Goal: Task Accomplishment & Management: Complete application form

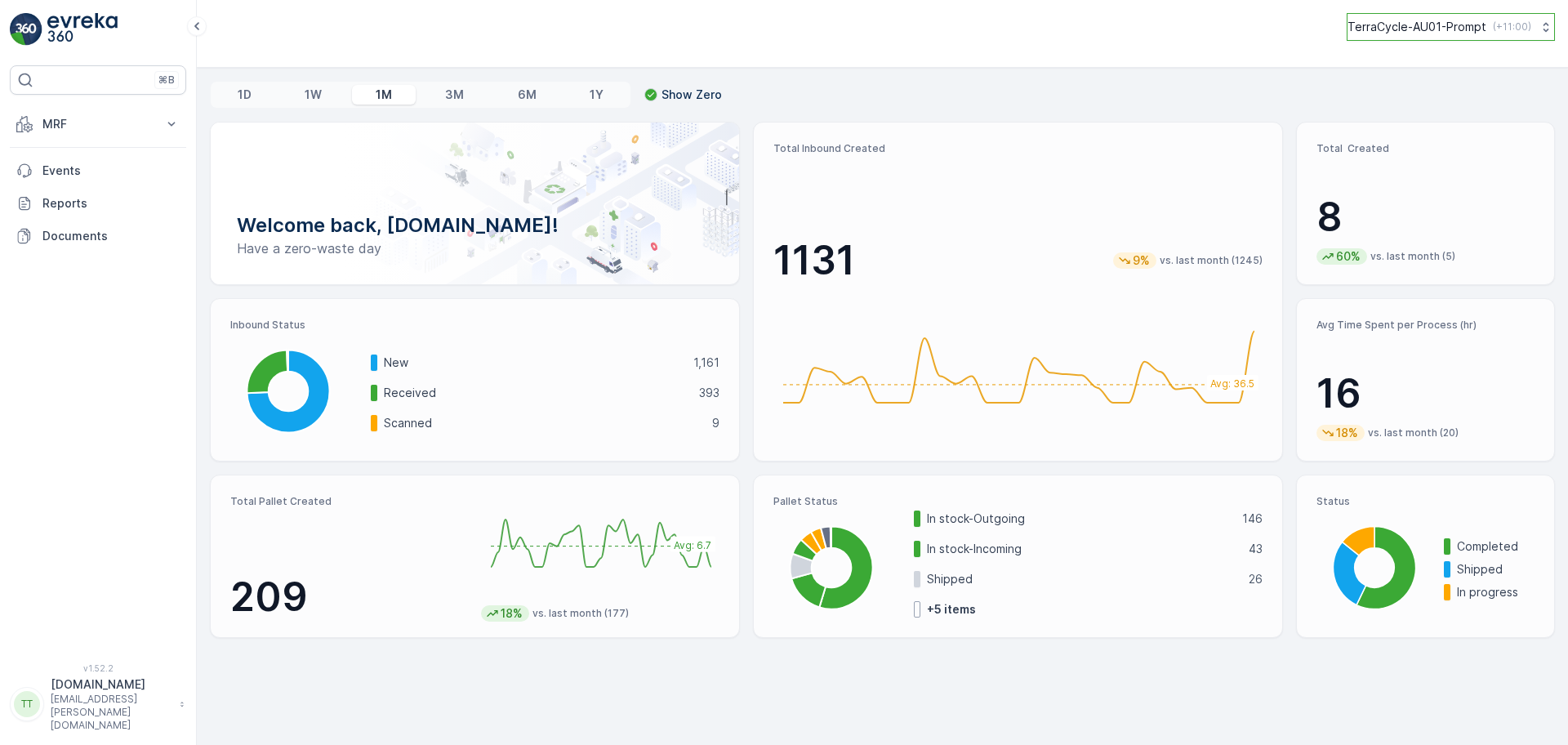
click at [1435, 33] on p "TerraCycle-AU01-Prompt" at bounding box center [1417, 27] width 139 height 16
click at [78, 139] on button "MRF" at bounding box center [98, 125] width 176 height 33
click at [72, 197] on link "Pallet" at bounding box center [111, 197] width 151 height 22
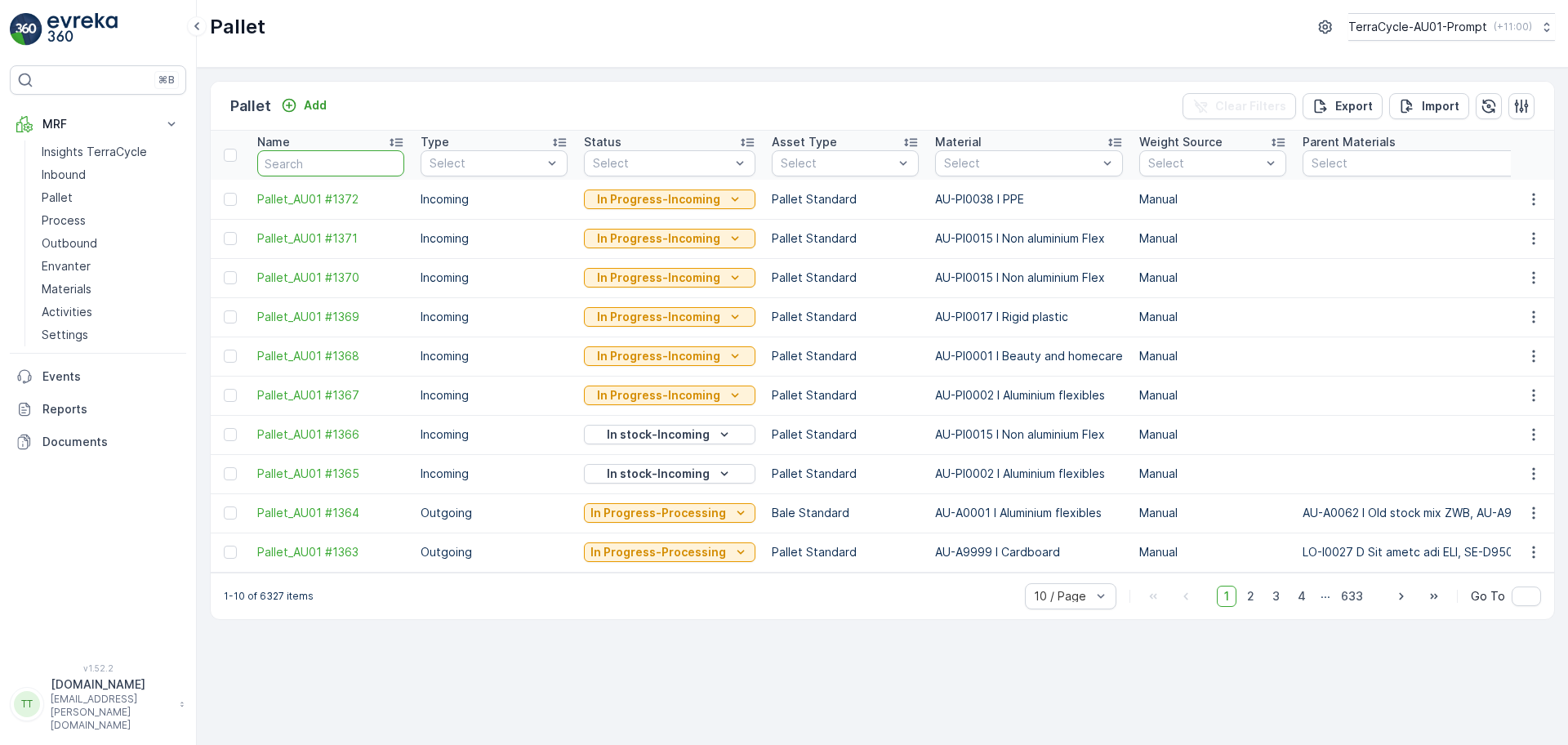
click at [320, 167] on input "text" at bounding box center [330, 164] width 147 height 26
type input "deeca"
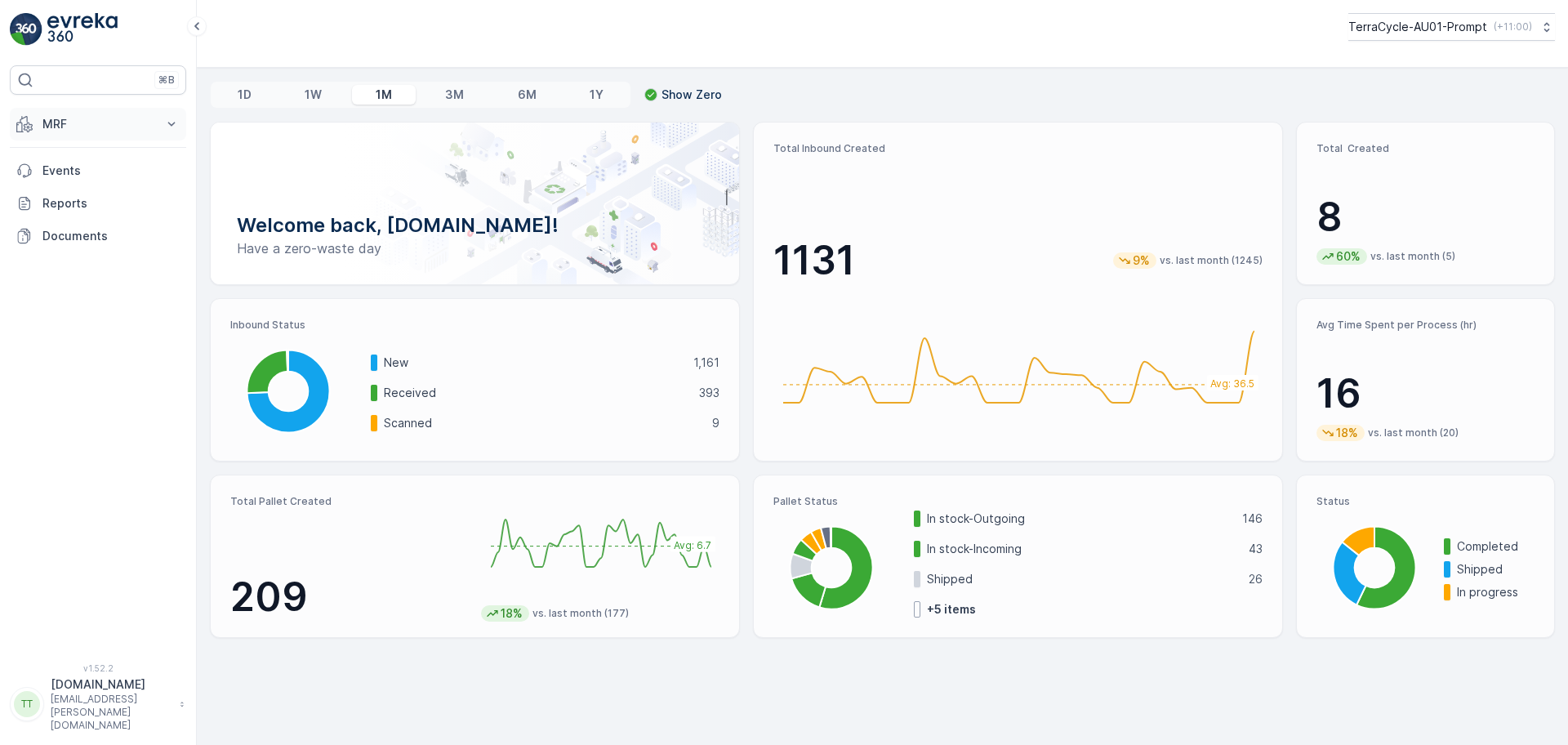
click at [127, 120] on p "MRF" at bounding box center [98, 124] width 111 height 16
click at [78, 198] on link "Pallet" at bounding box center [111, 197] width 151 height 22
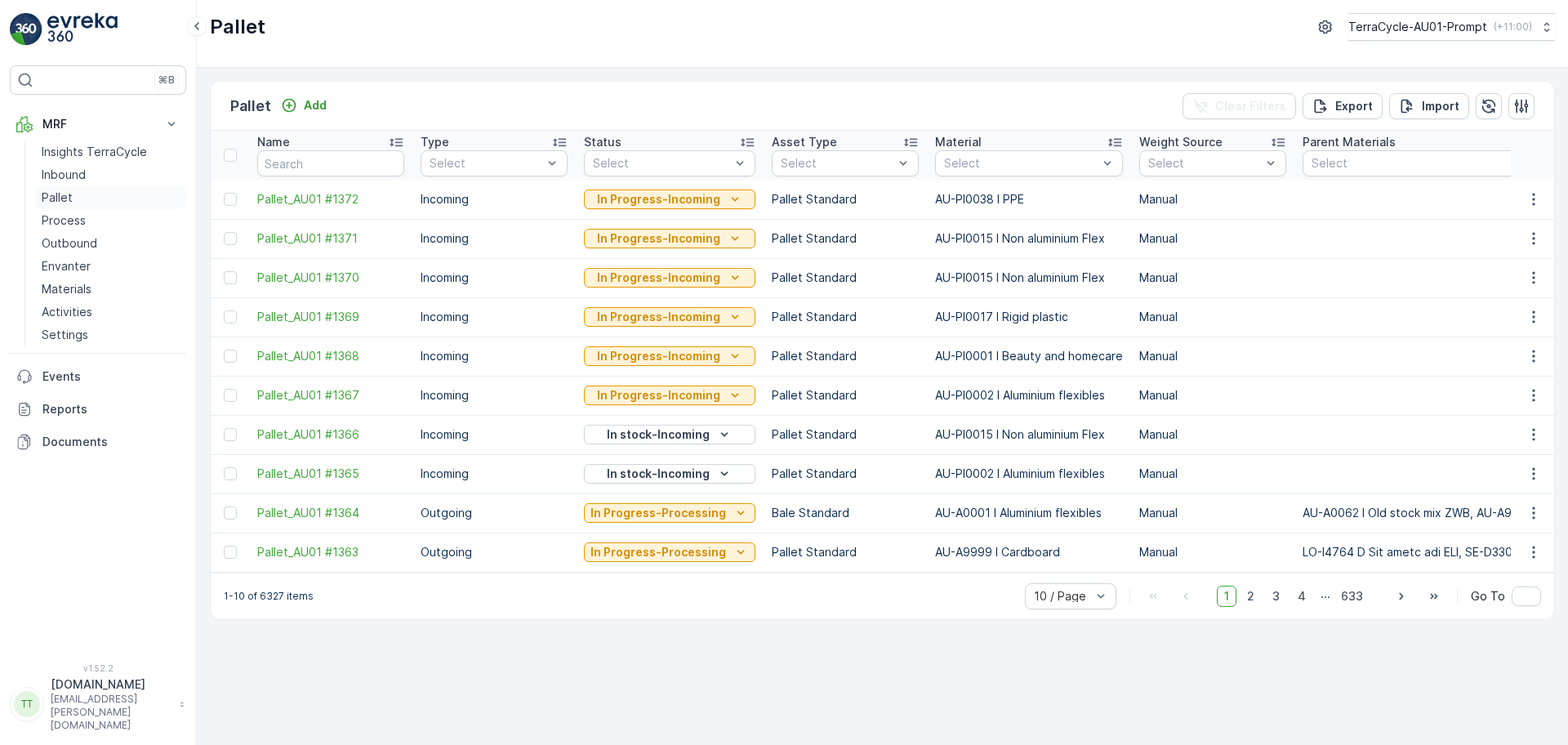
click at [67, 198] on p "Pallet" at bounding box center [57, 197] width 31 height 16
click at [322, 105] on p "Add" at bounding box center [315, 105] width 22 height 16
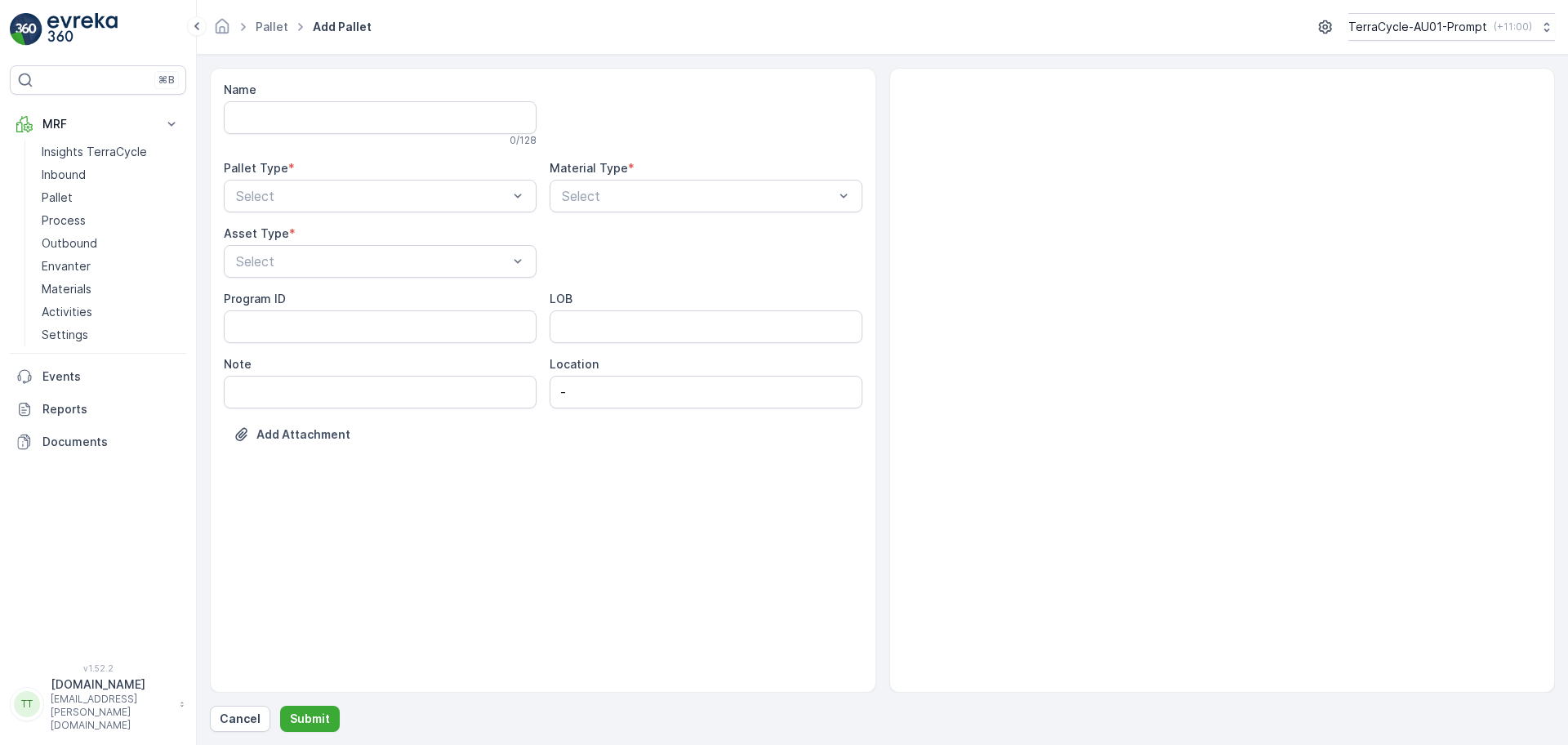
click at [313, 115] on input "Name" at bounding box center [381, 118] width 313 height 33
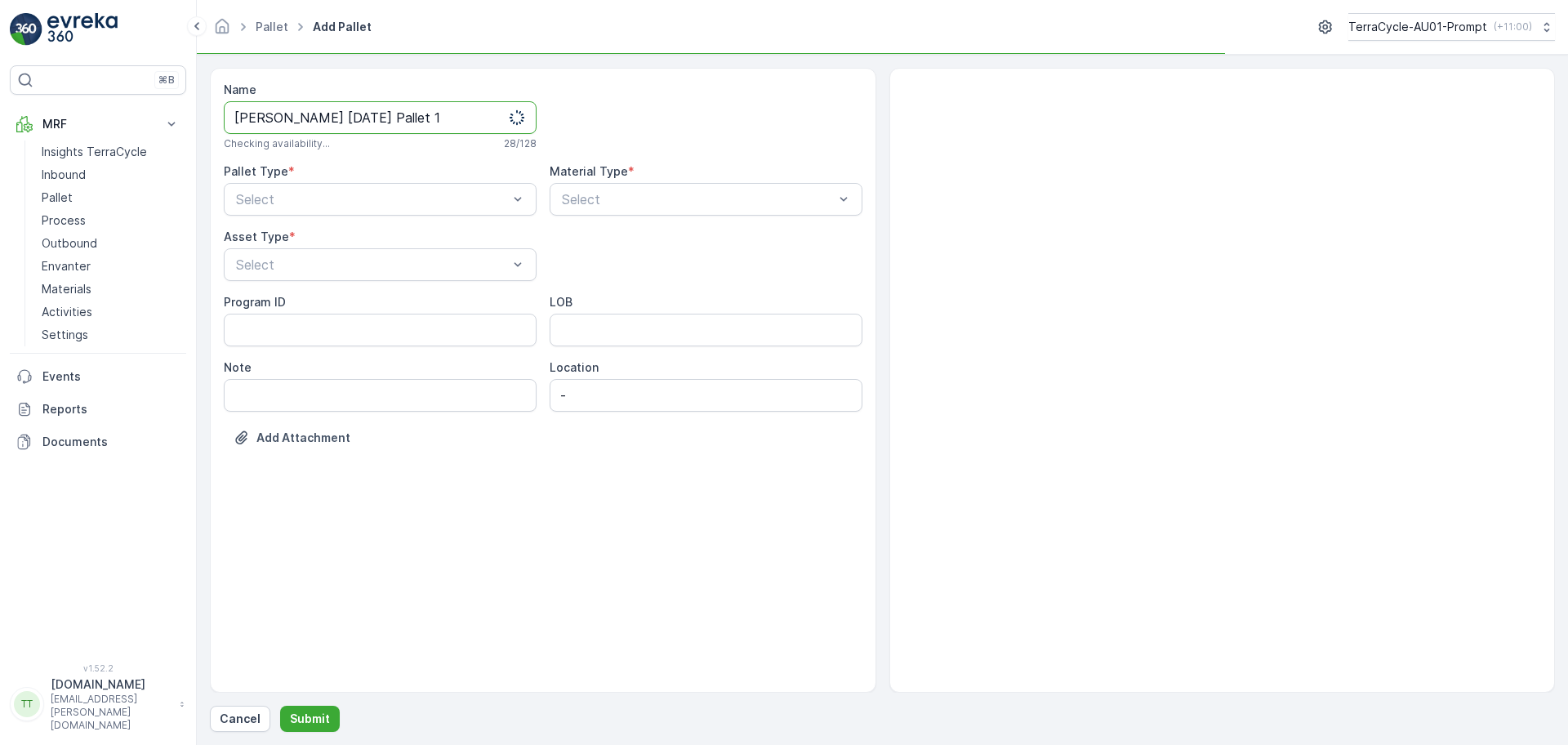
type input "FD Mecca 15/10/2025 Pallet 1"
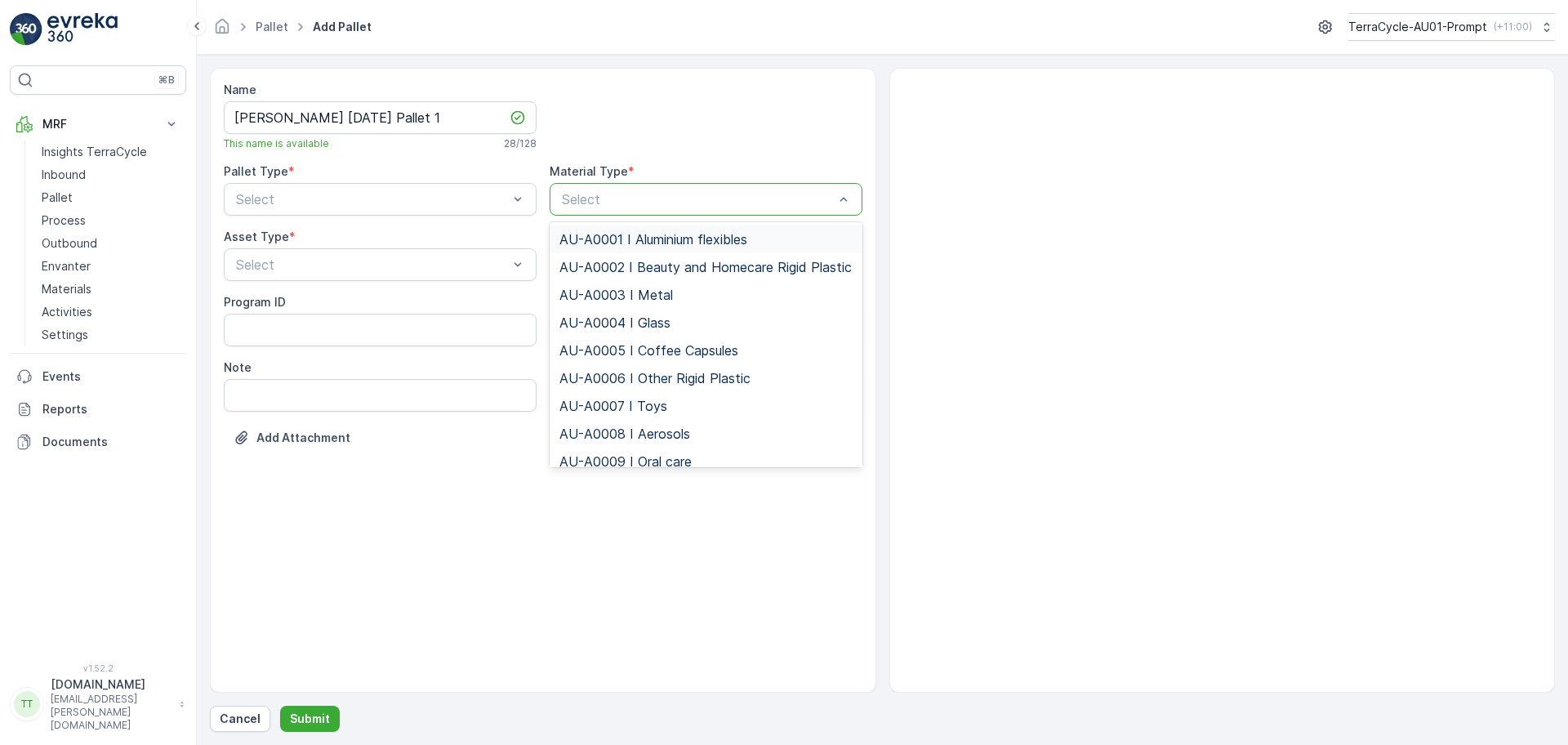
click at [623, 205] on div at bounding box center [698, 199] width 275 height 15
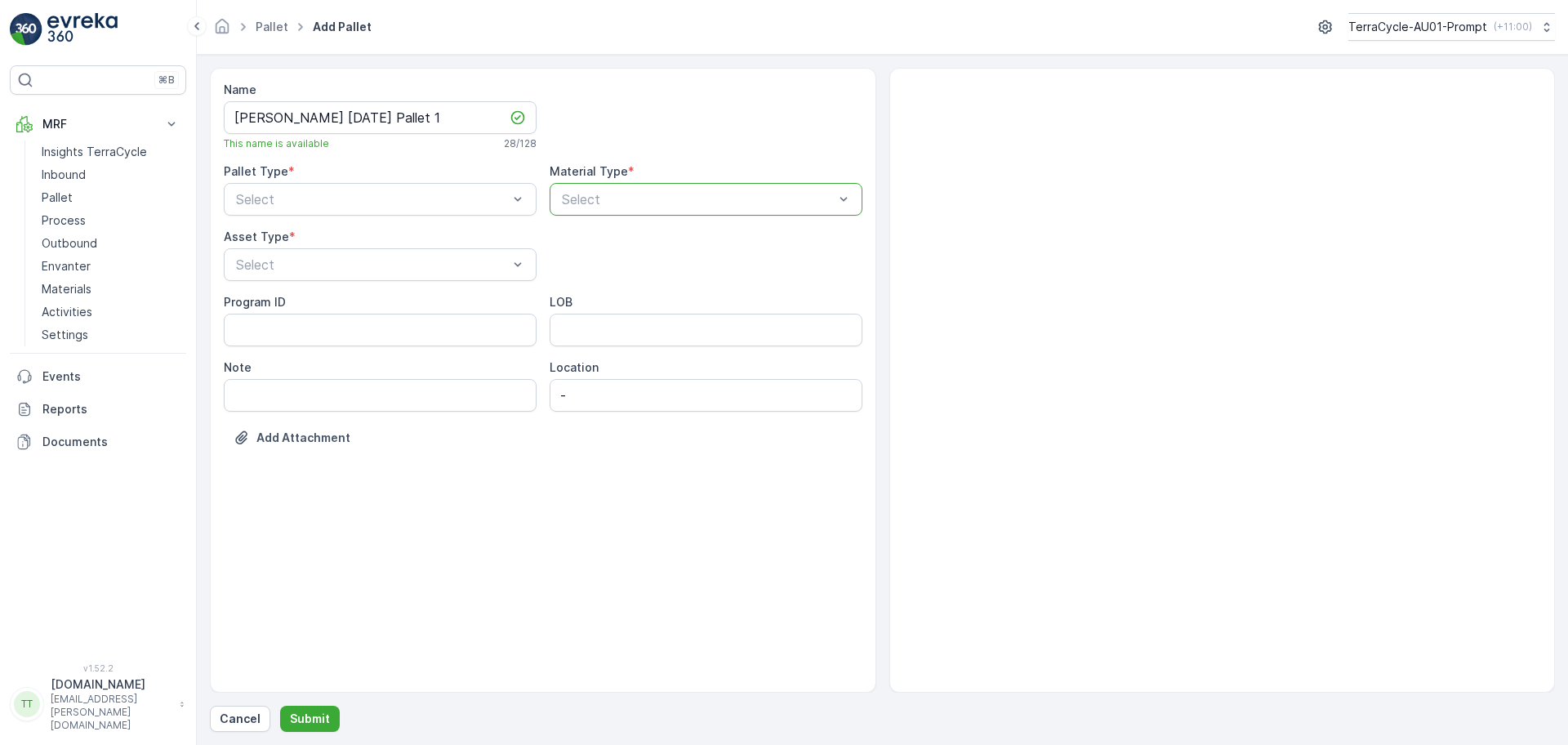
click at [623, 203] on div at bounding box center [698, 199] width 275 height 15
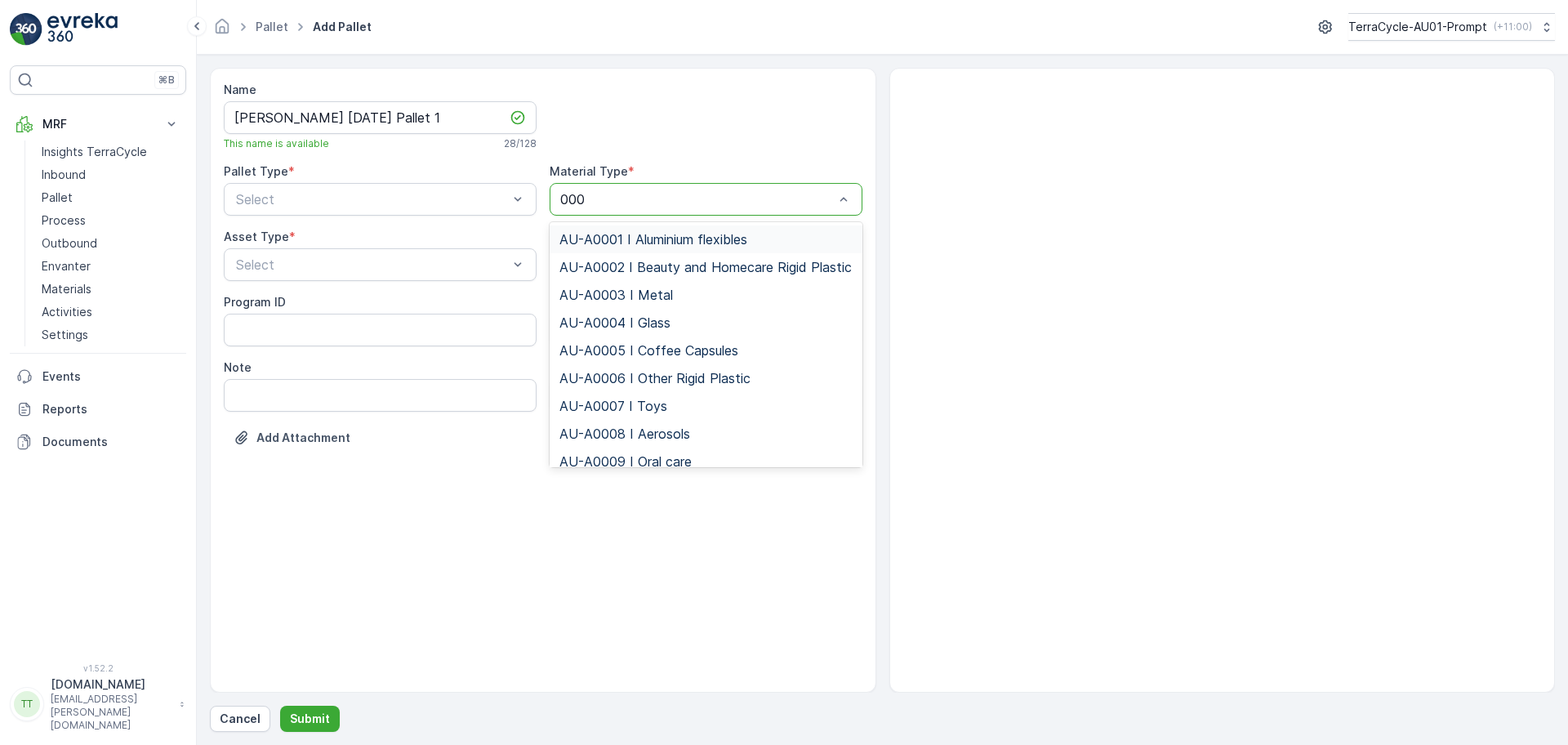
type input "0001"
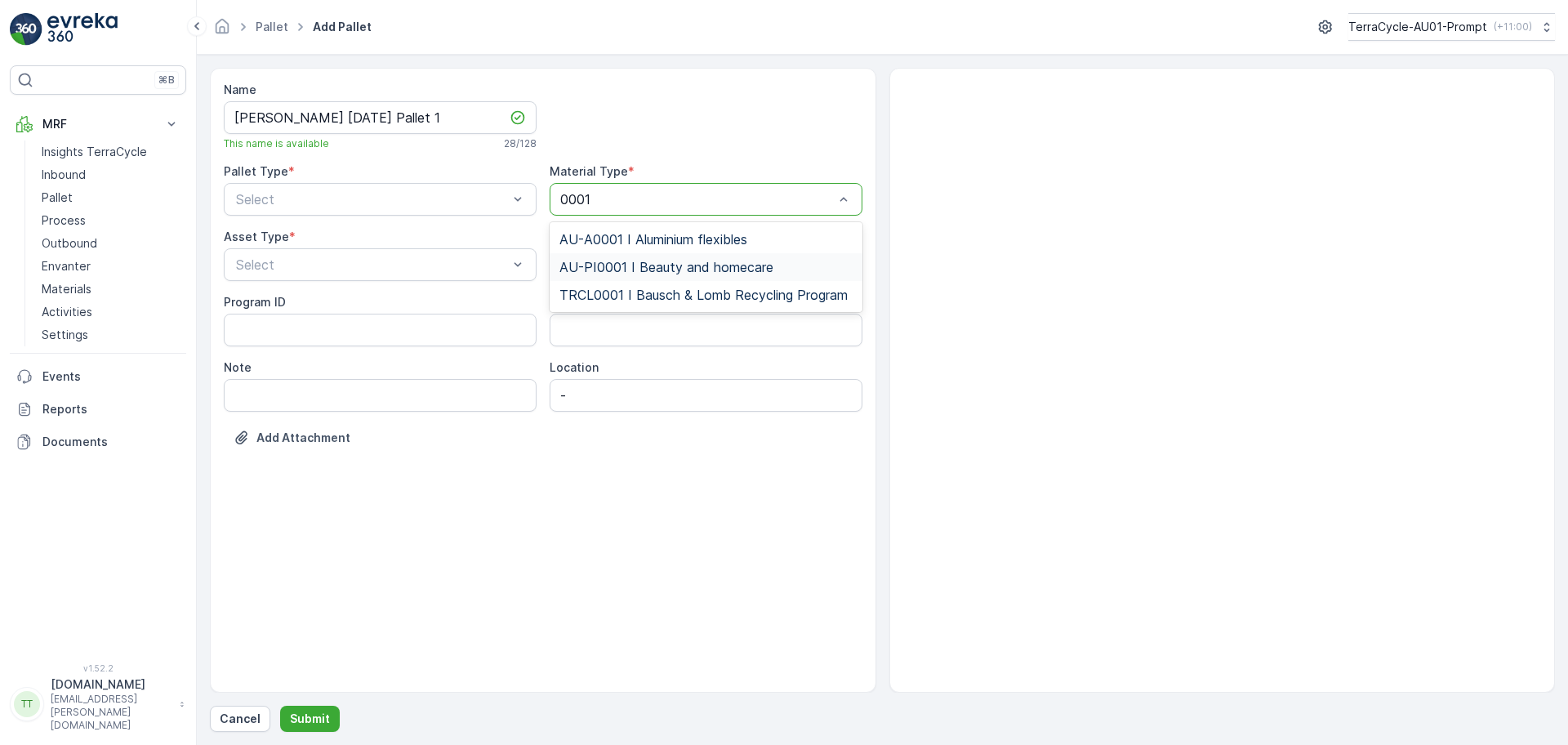
click at [687, 260] on span "AU-PI0001 I Beauty and homecare" at bounding box center [666, 267] width 214 height 15
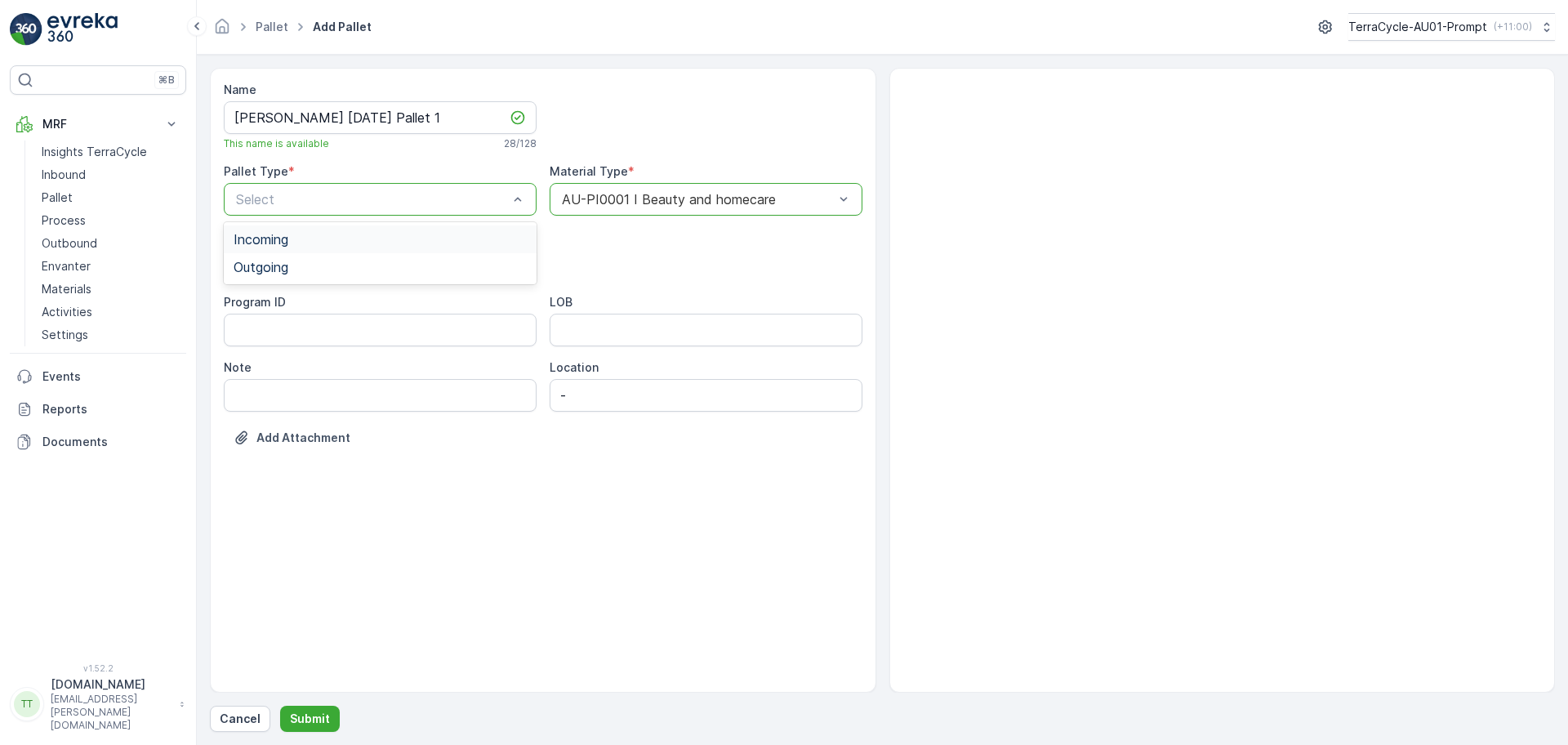
click at [287, 237] on span "Incoming" at bounding box center [260, 239] width 54 height 15
click at [282, 324] on ID "Program ID" at bounding box center [381, 331] width 313 height 33
type ID "1252"
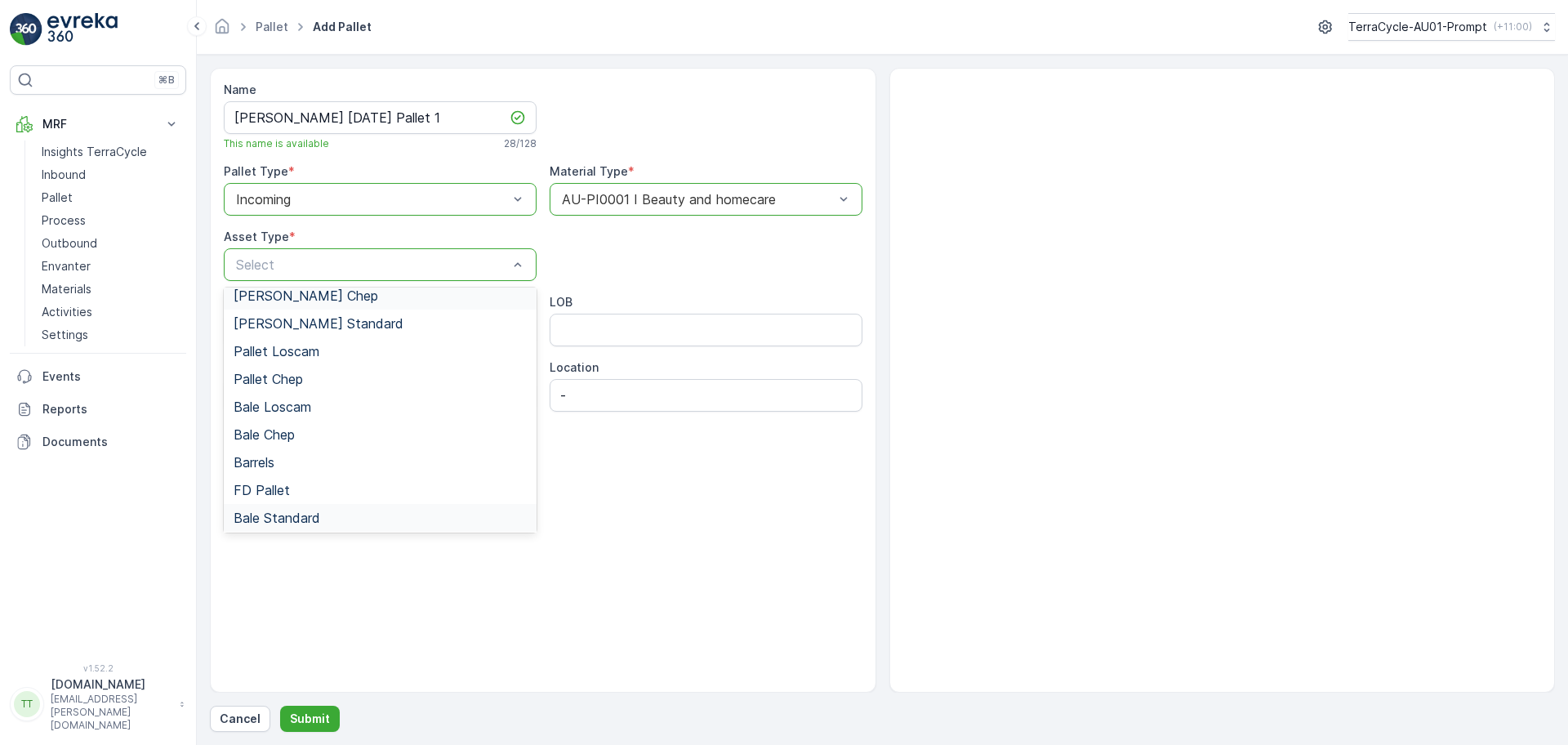
scroll to position [151, 0]
click at [310, 432] on div "FD Pallet" at bounding box center [380, 432] width 293 height 15
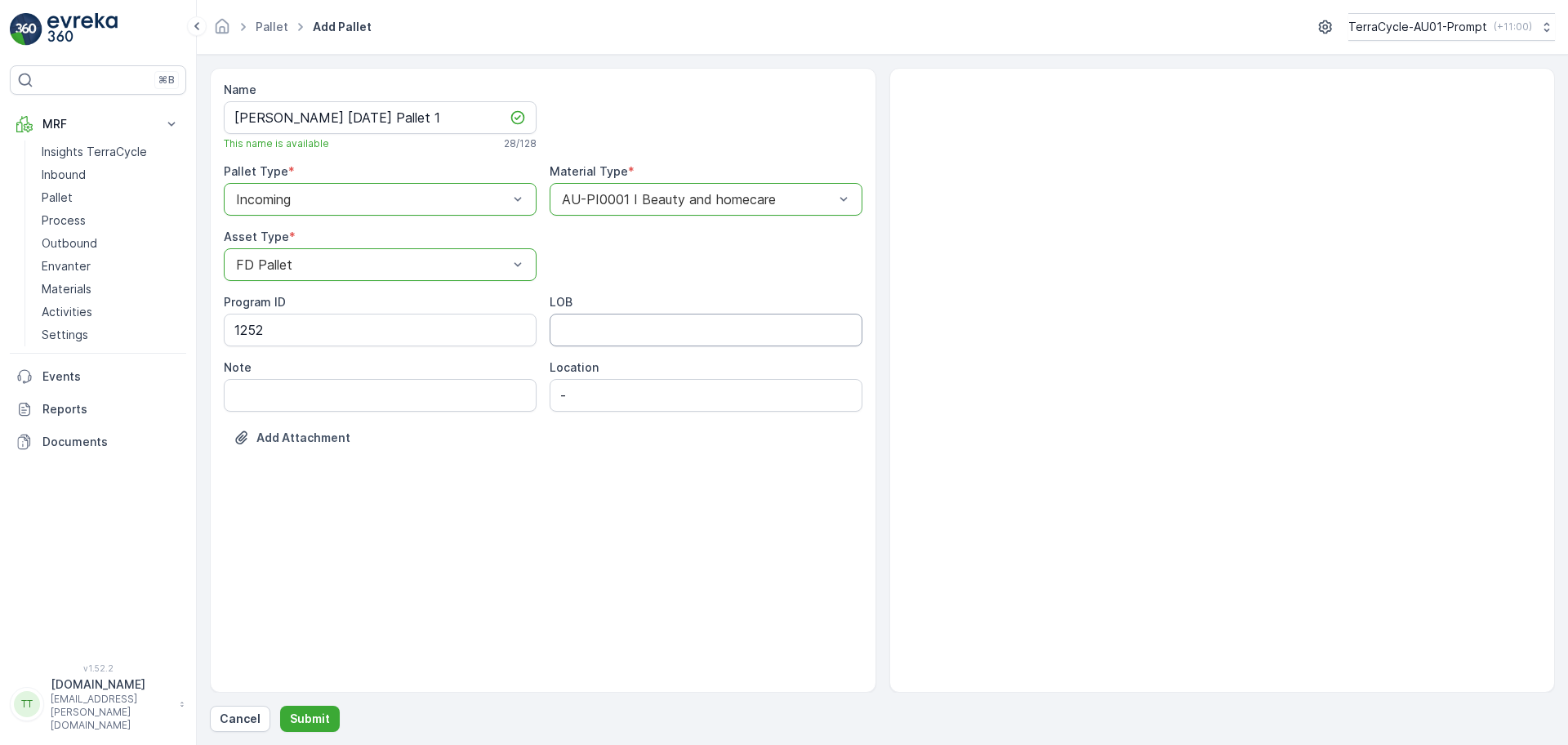
click at [592, 324] on input "LOB" at bounding box center [706, 331] width 313 height 33
type input "FD"
click at [457, 546] on div "Name FD Mecca 15/10/2025 Pallet 1 This name is available 28 / 128 Pallet Type *…" at bounding box center [543, 380] width 667 height 625
click at [306, 706] on button "Submit" at bounding box center [310, 719] width 60 height 26
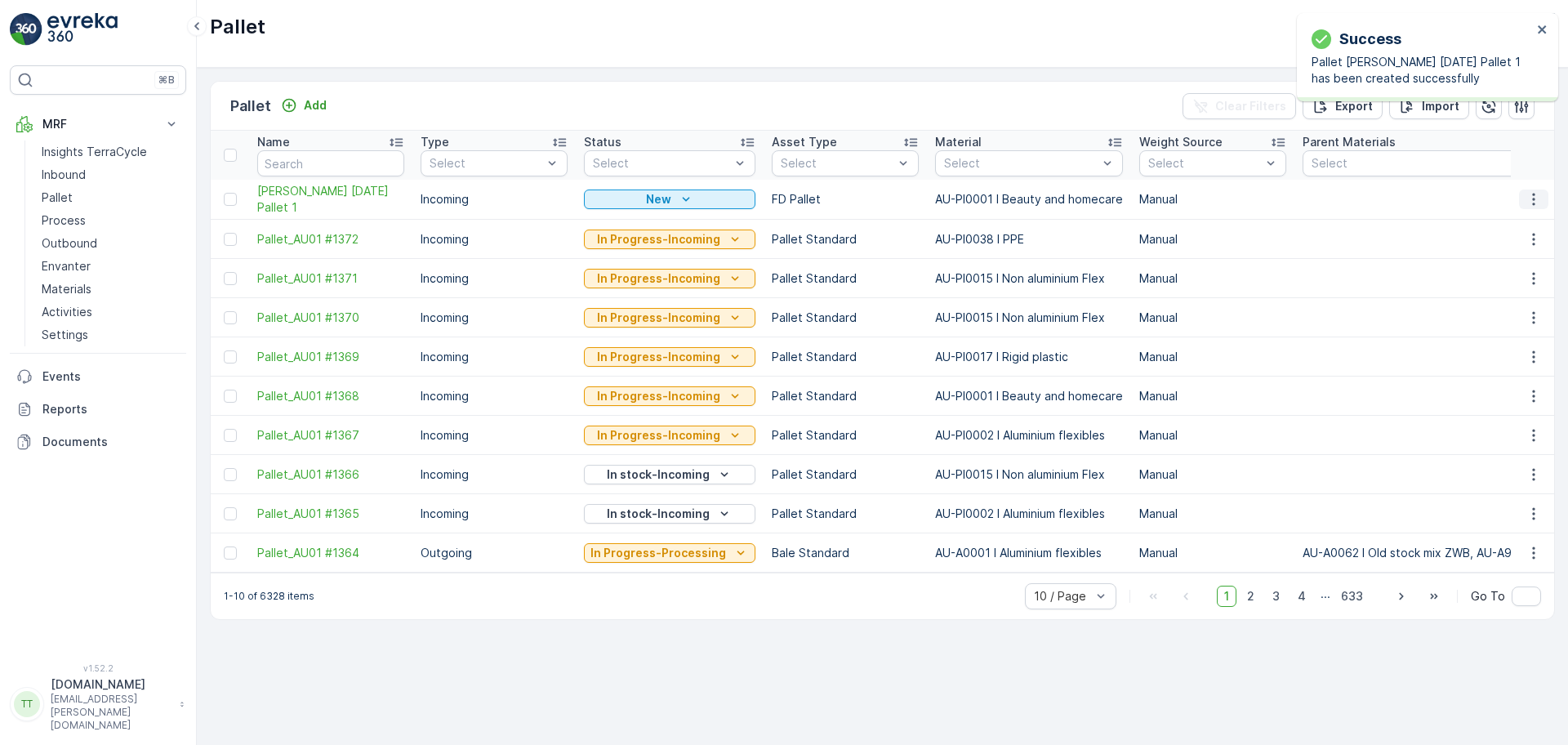
click at [1526, 196] on icon "button" at bounding box center [1533, 199] width 16 height 16
click at [1501, 265] on span "Duplicate Pallet" at bounding box center [1510, 269] width 86 height 16
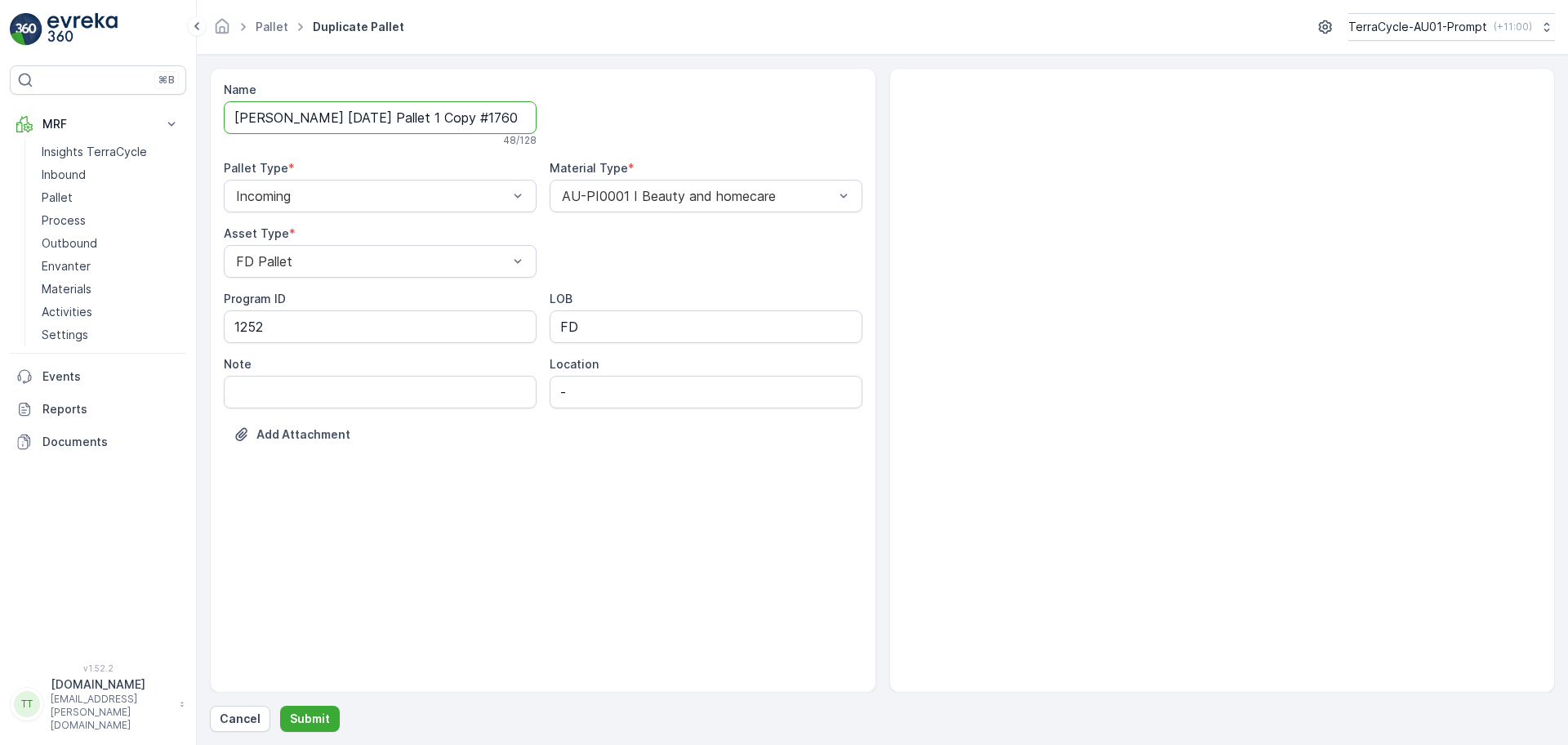
scroll to position [0, 48]
drag, startPoint x: 411, startPoint y: 118, endPoint x: 791, endPoint y: 126, distance: 380.1
click at [785, 126] on div "Name FD Mecca 15/10/2025 Pallet 1 Copy #1760319024399 48 / 128 Pallet Type * In…" at bounding box center [543, 274] width 638 height 386
type input "FD Mecca 15/10/2025 Pallet 2"
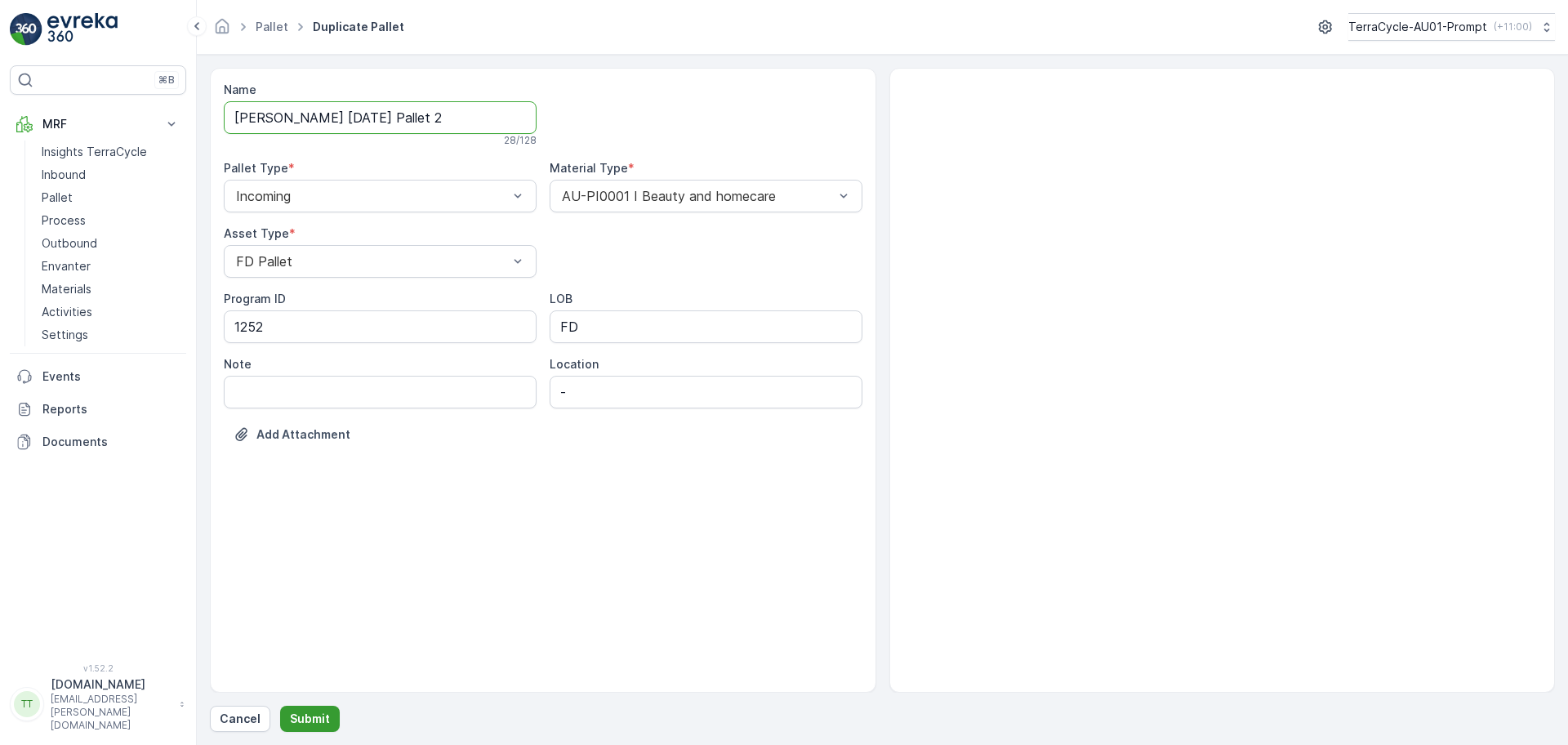
click at [304, 718] on p "Submit" at bounding box center [310, 719] width 40 height 16
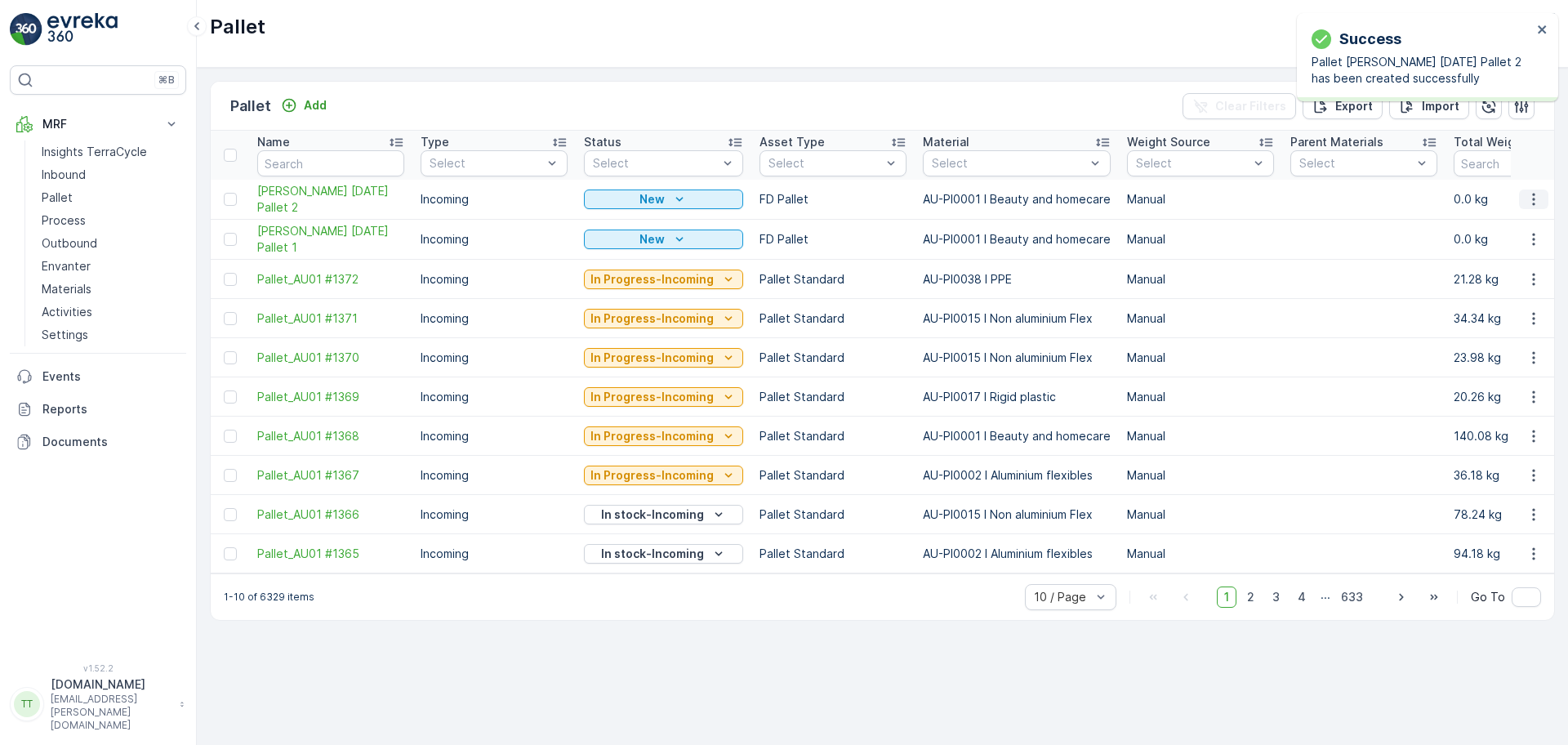
click at [1527, 191] on icon "button" at bounding box center [1533, 199] width 16 height 16
click at [1493, 271] on span "Duplicate Pallet" at bounding box center [1510, 269] width 86 height 16
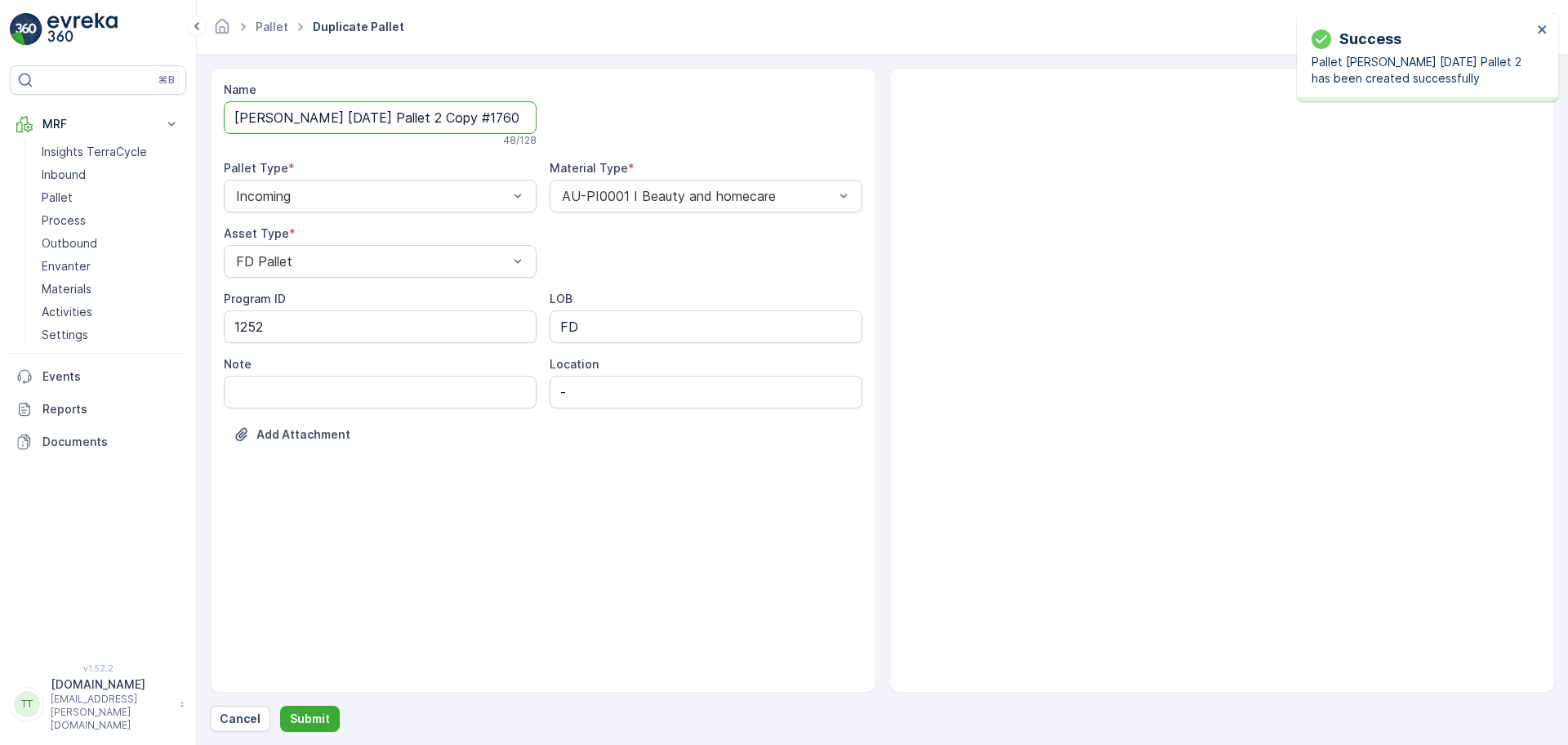
scroll to position [0, 50]
drag, startPoint x: 413, startPoint y: 118, endPoint x: 695, endPoint y: 127, distance: 282.1
click at [684, 127] on div "Name FD Mecca 15/10/2025 Pallet 2 Copy #1760319034422 48 / 128 Pallet Type * In…" at bounding box center [543, 274] width 638 height 386
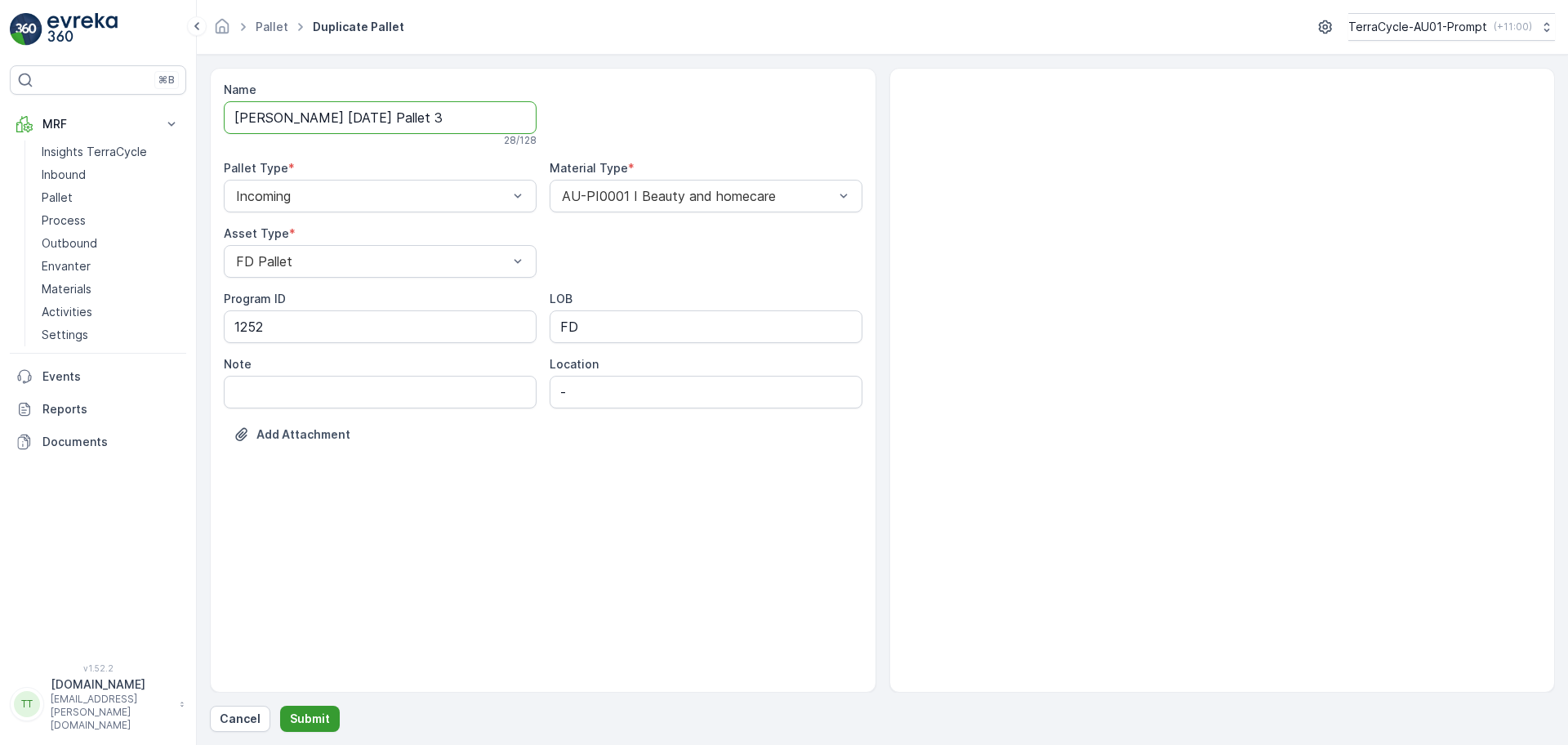
type input "FD Mecca 15/10/2025 Pallet 3"
click at [307, 716] on p "Submit" at bounding box center [310, 719] width 40 height 16
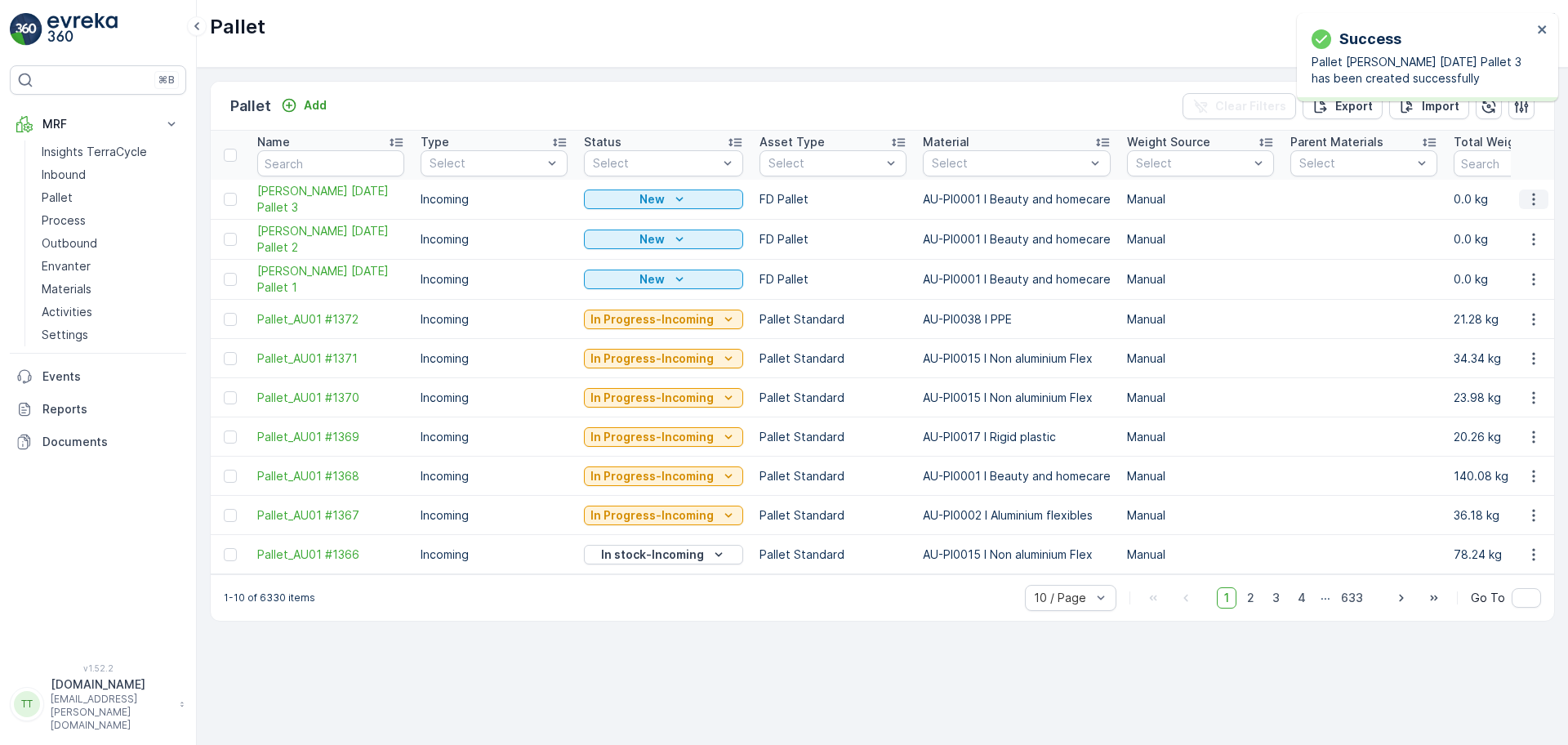
click at [1533, 196] on icon "button" at bounding box center [1533, 200] width 3 height 12
click at [1467, 274] on span "Duplicate Pallet" at bounding box center [1510, 269] width 86 height 16
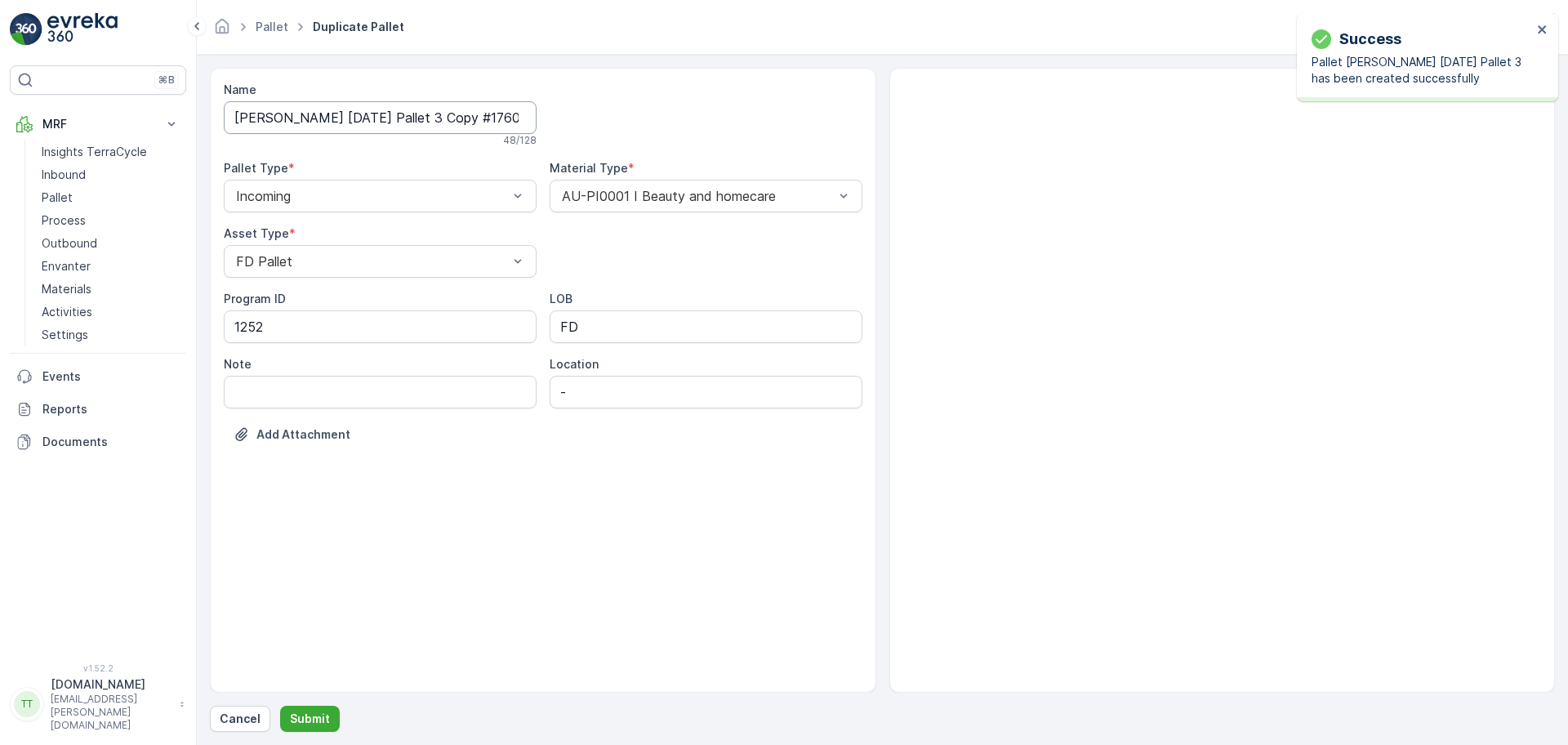
scroll to position [0, 50]
drag, startPoint x: 412, startPoint y: 120, endPoint x: 784, endPoint y: 135, distance: 372.3
click at [782, 135] on div "Name FD Mecca 15/10/2025 Pallet 3 Copy #1760319042099 48 / 128 Pallet Type * In…" at bounding box center [543, 274] width 638 height 386
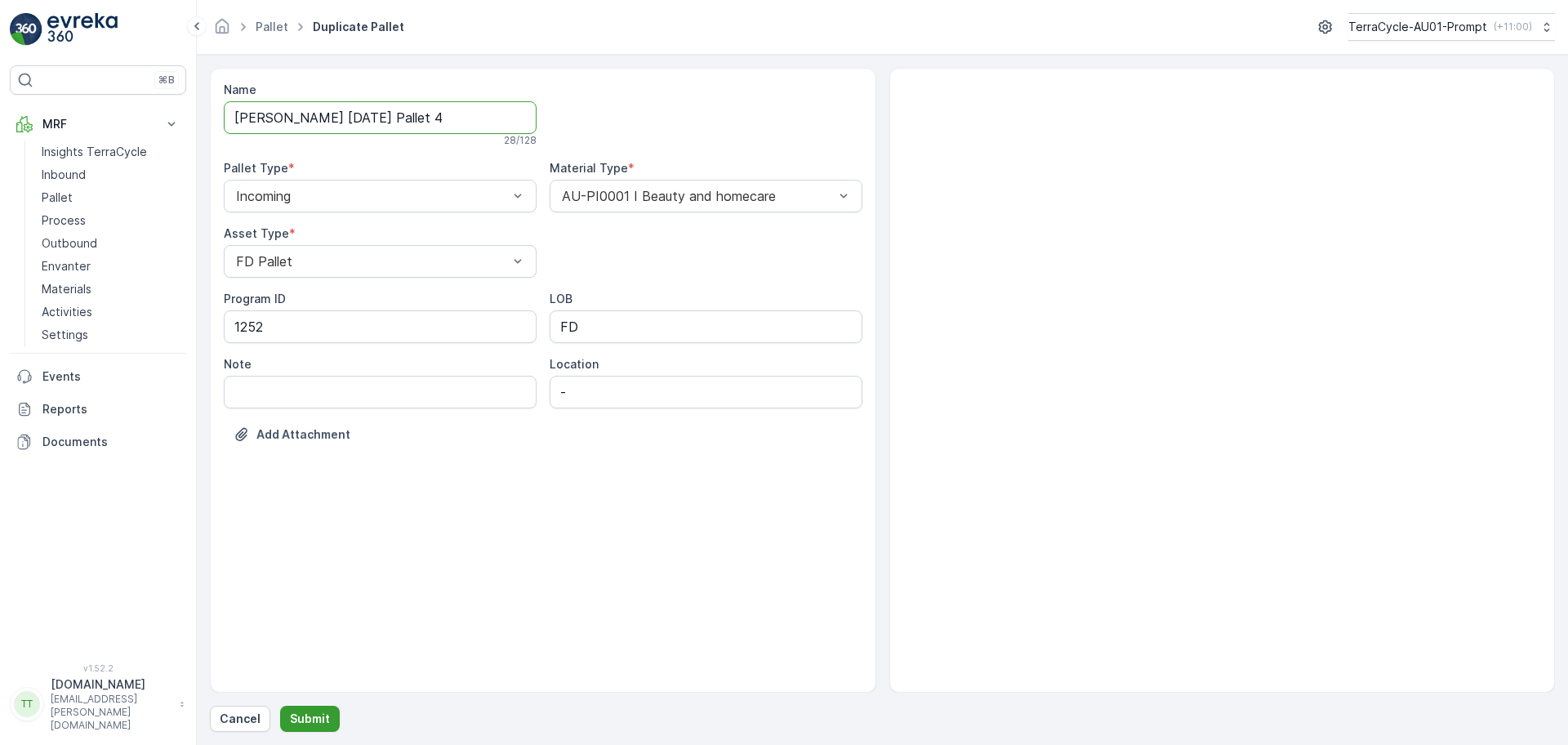
type input "FD Mecca 15/10/2025 Pallet 4"
click at [304, 716] on p "Submit" at bounding box center [310, 719] width 40 height 16
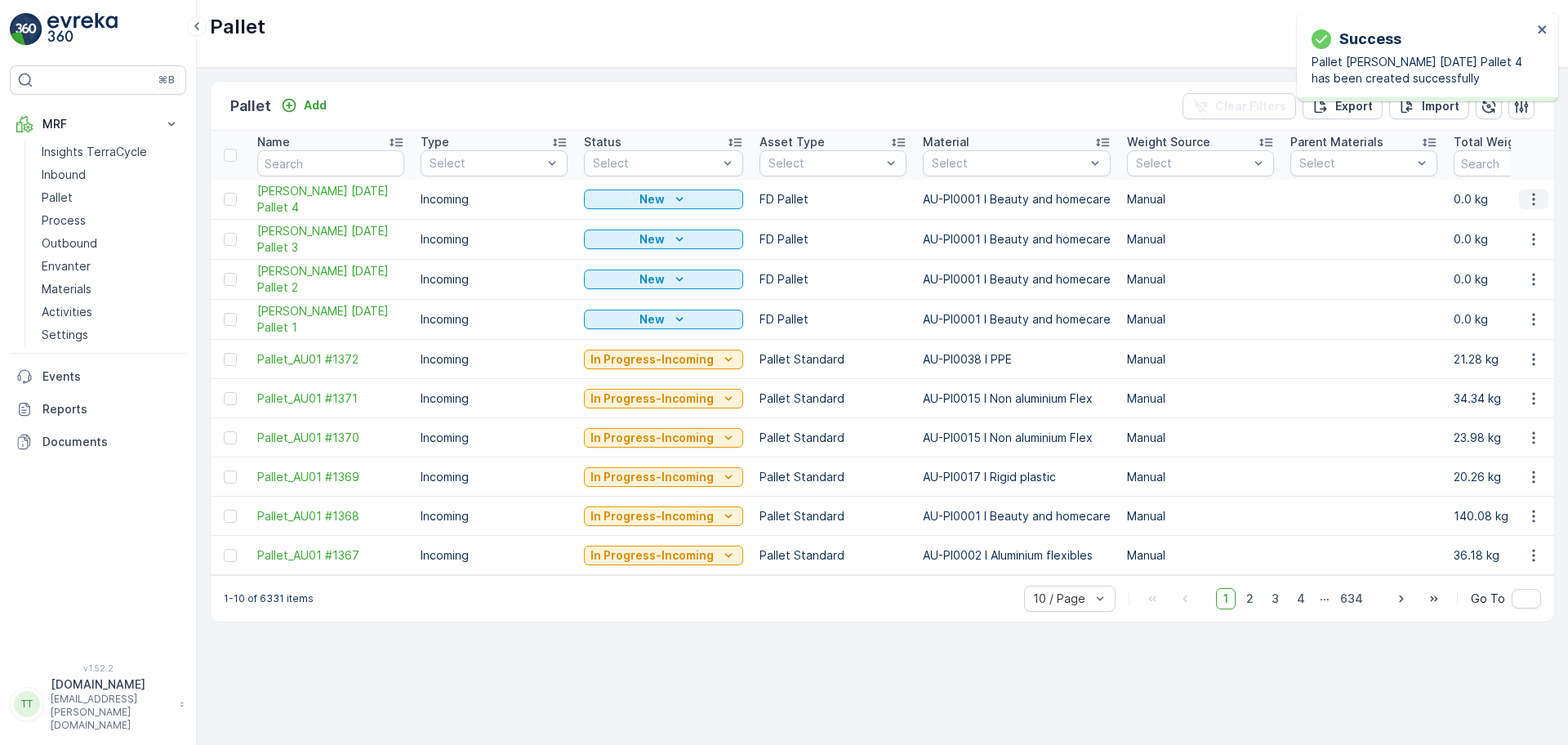
click at [1541, 196] on icon "button" at bounding box center [1533, 199] width 16 height 16
click at [1478, 267] on span "Duplicate Pallet" at bounding box center [1510, 269] width 86 height 16
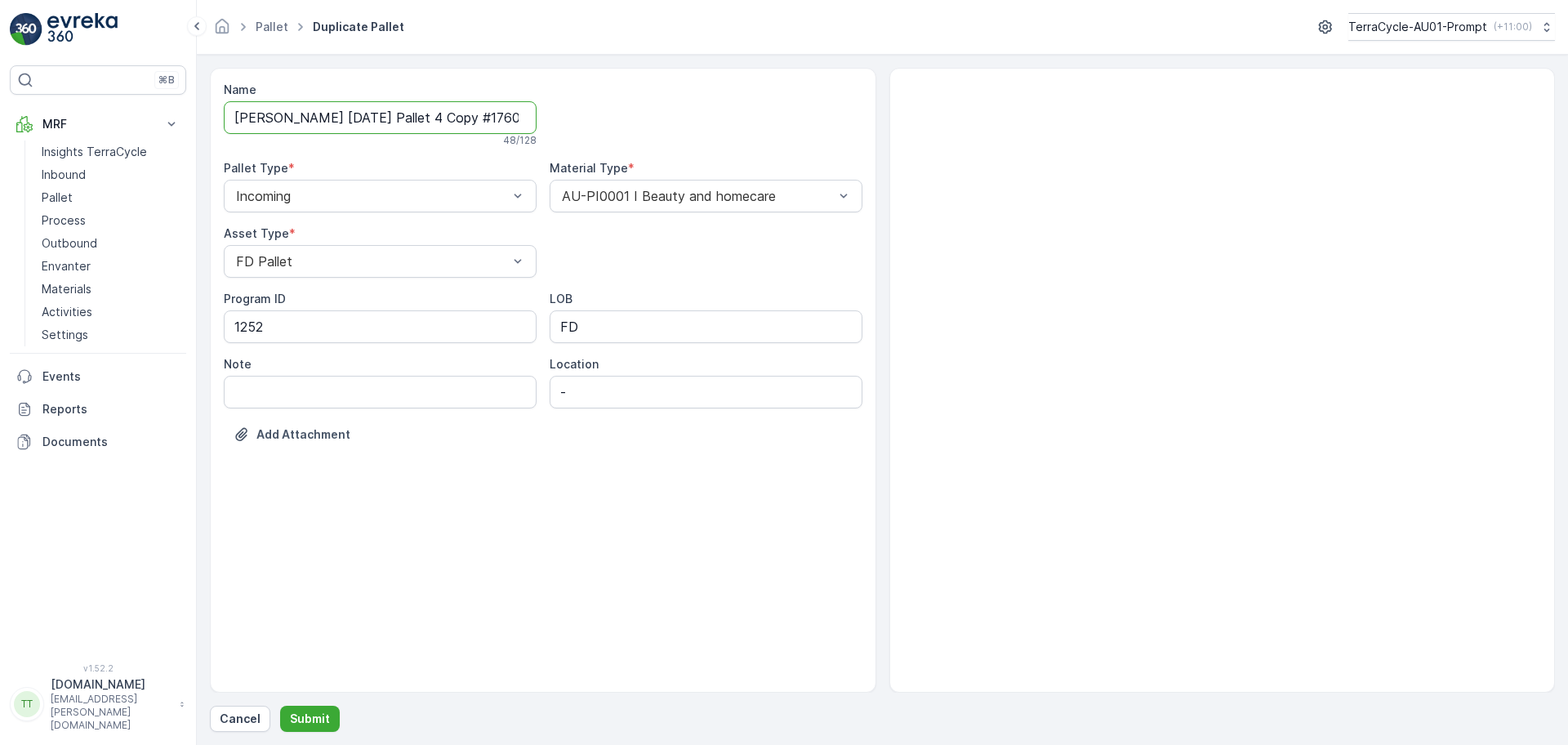
scroll to position [0, 51]
drag, startPoint x: 411, startPoint y: 115, endPoint x: 845, endPoint y: 125, distance: 434.1
click at [842, 125] on div "Name FD Mecca 15/10/2025 Pallet 4 Copy #1760319049354 48 / 128 Pallet Type * In…" at bounding box center [543, 274] width 638 height 386
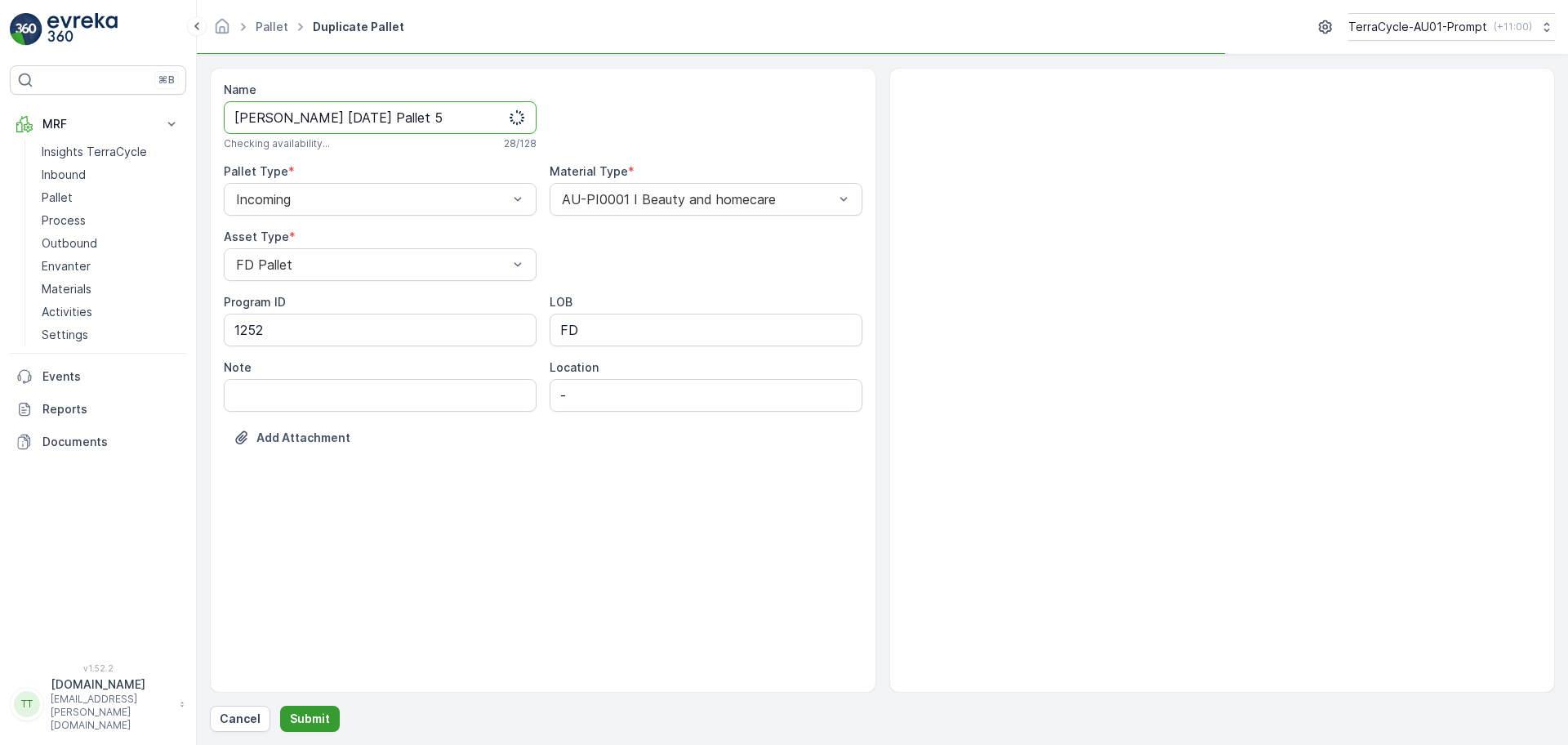
type input "FD Mecca 15/10/2025 Pallet 5"
click at [328, 712] on button "Submit" at bounding box center [310, 719] width 60 height 26
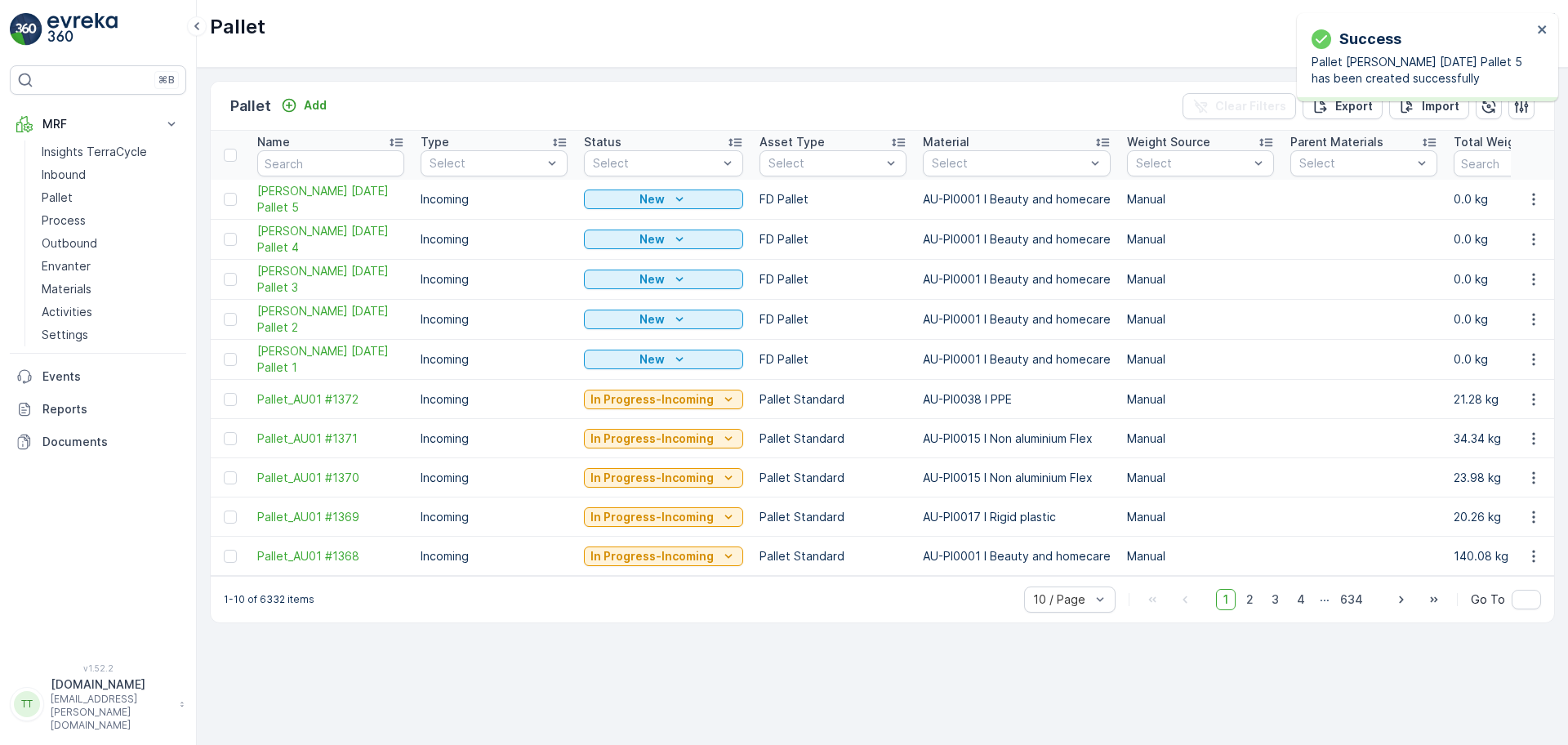
click at [1539, 19] on div "Success Pallet FD Mecca 15/10/2025 Pallet 5 has been created successfully" at bounding box center [1427, 57] width 261 height 88
click at [1543, 26] on icon "close" at bounding box center [1542, 29] width 11 height 13
click at [280, 152] on input "text" at bounding box center [330, 164] width 147 height 26
type input "FD"
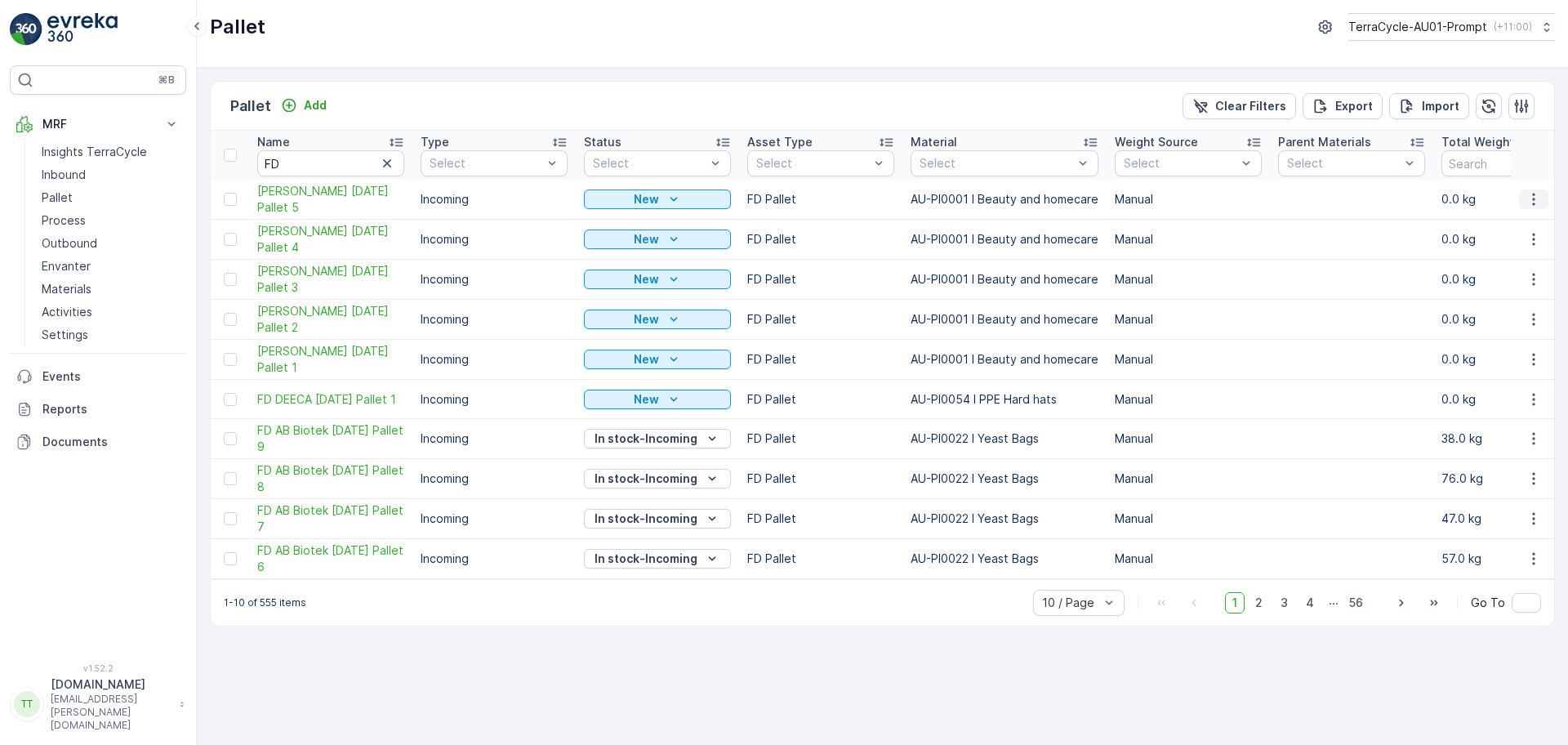
click at [1530, 196] on icon "button" at bounding box center [1533, 199] width 16 height 16
click at [227, 193] on div at bounding box center [230, 199] width 13 height 13
click at [224, 193] on input "checkbox" at bounding box center [224, 193] width 0 height 0
click at [231, 243] on div at bounding box center [230, 239] width 13 height 13
click at [224, 233] on input "checkbox" at bounding box center [224, 233] width 0 height 0
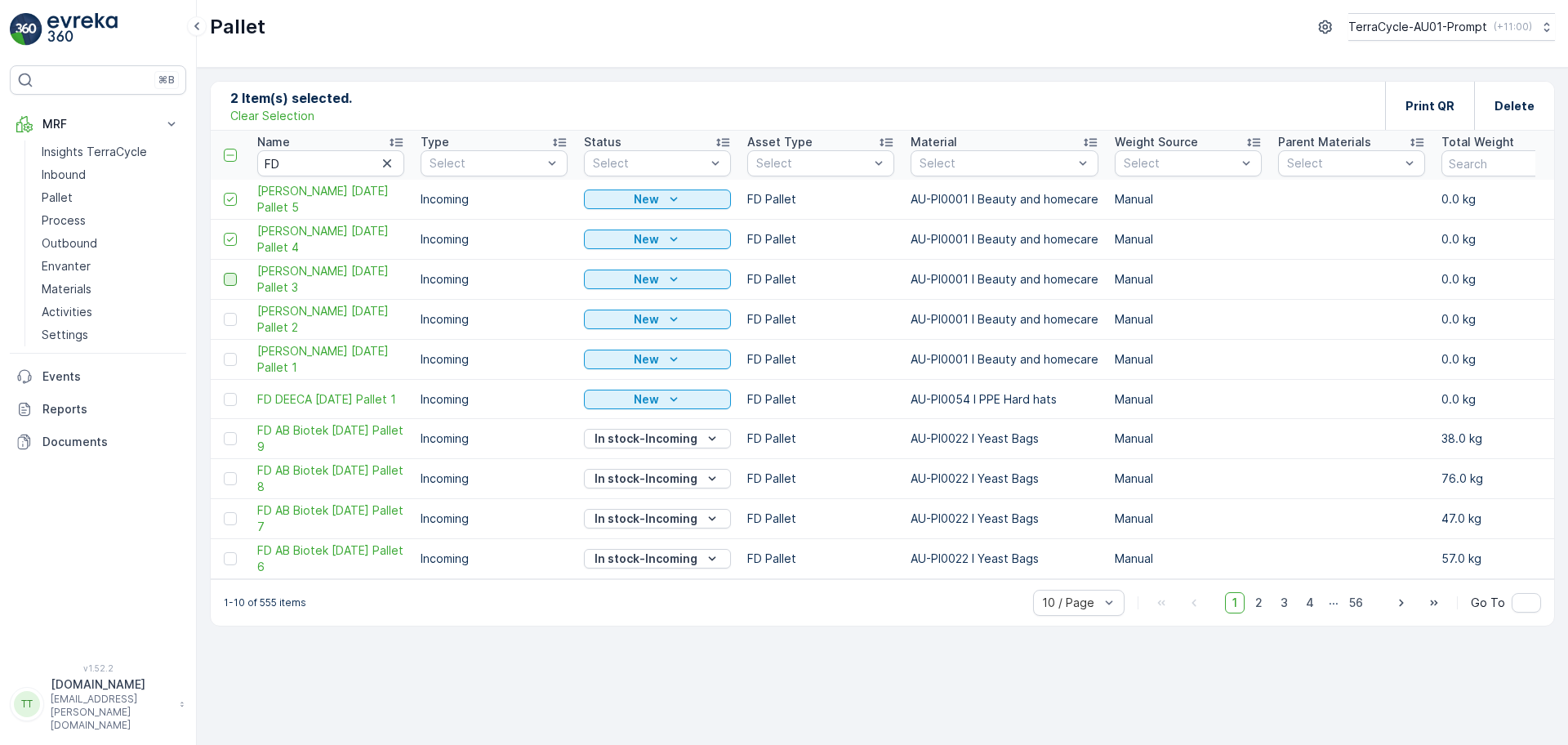
click at [227, 275] on div at bounding box center [230, 279] width 13 height 13
click at [224, 273] on input "checkbox" at bounding box center [224, 273] width 0 height 0
click at [229, 314] on div at bounding box center [230, 319] width 13 height 13
click at [224, 313] on input "checkbox" at bounding box center [224, 313] width 0 height 0
click at [228, 357] on div at bounding box center [230, 359] width 13 height 13
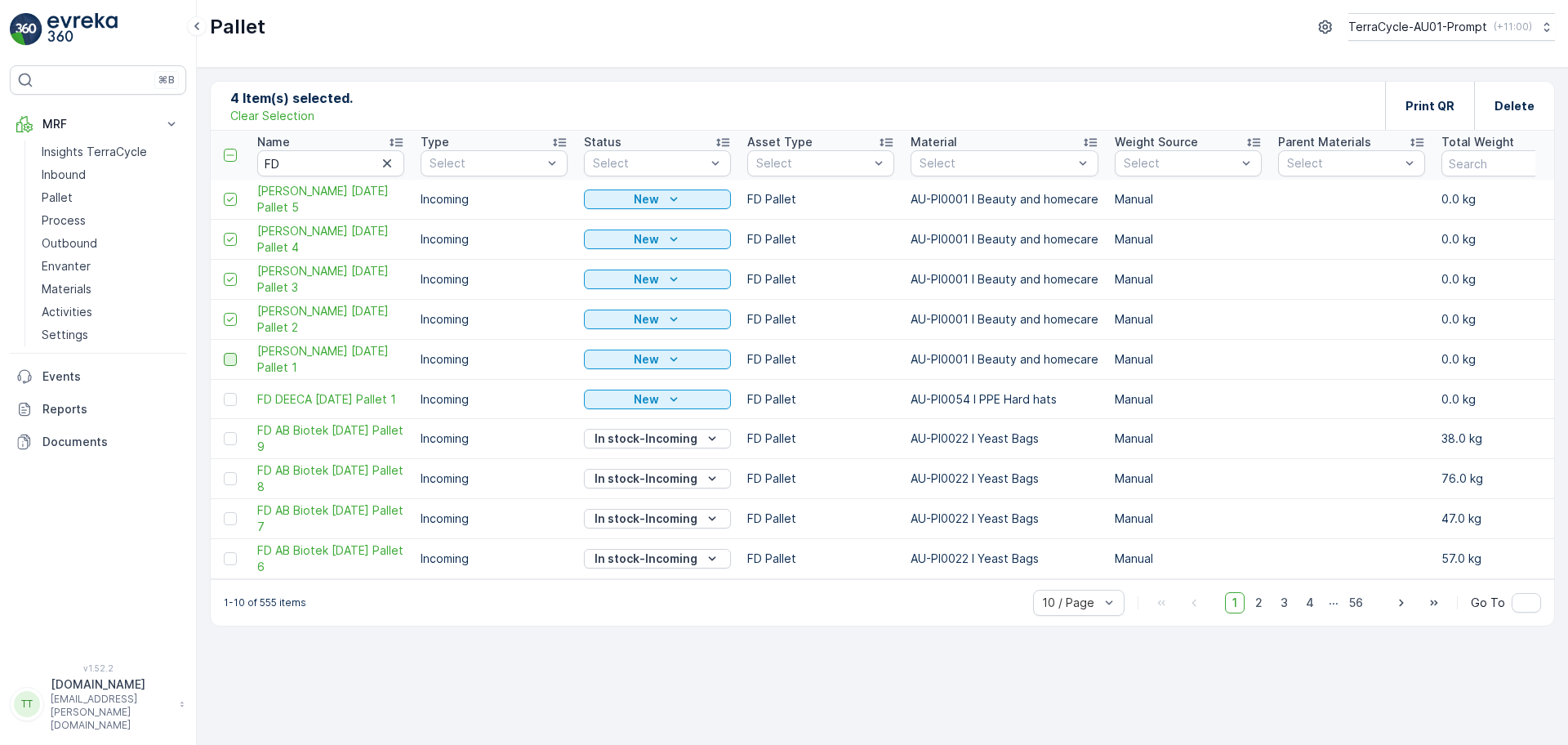
click at [224, 353] on input "checkbox" at bounding box center [224, 353] width 0 height 0
click at [1513, 93] on div "Delete" at bounding box center [1514, 106] width 40 height 48
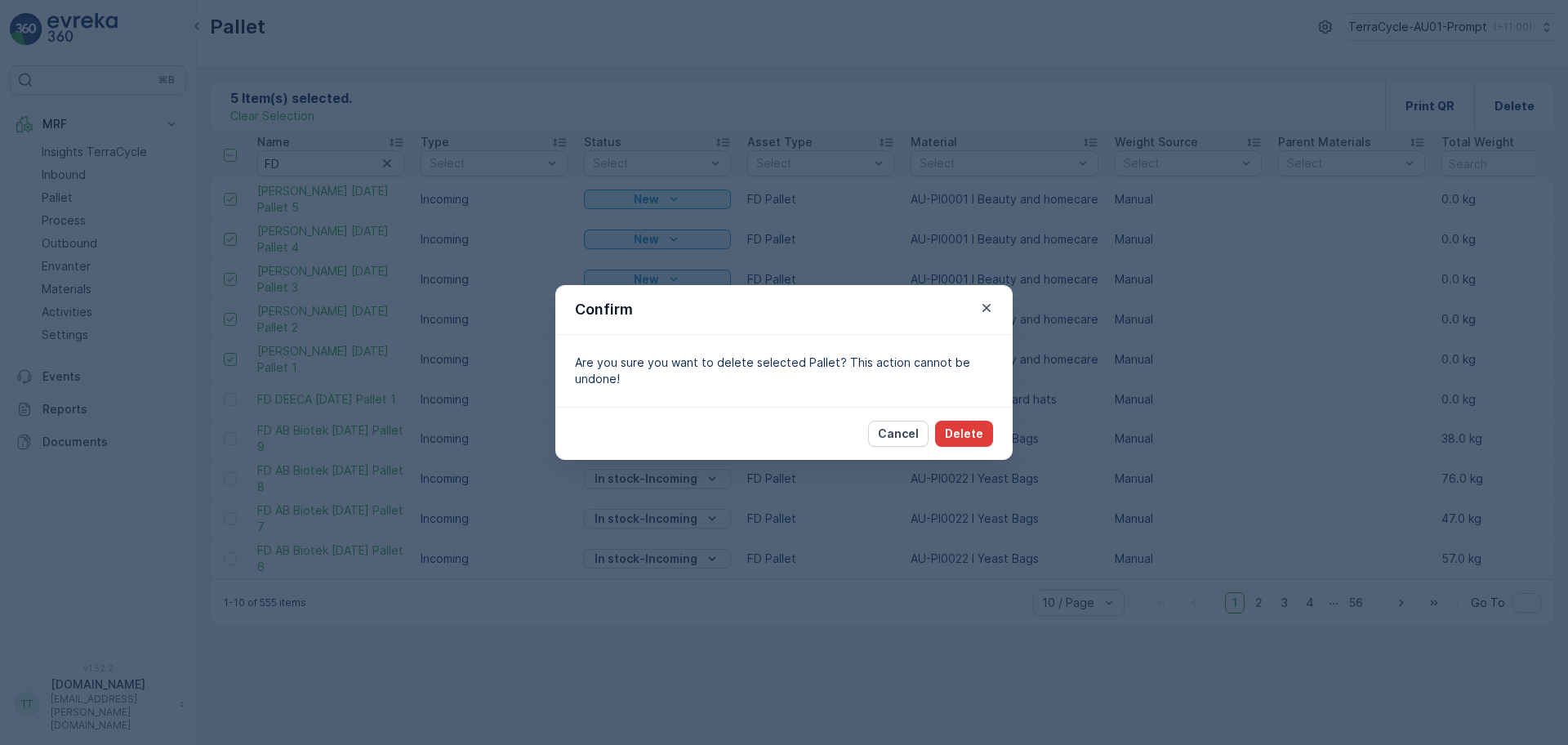
click at [961, 430] on p "Delete" at bounding box center [964, 434] width 38 height 16
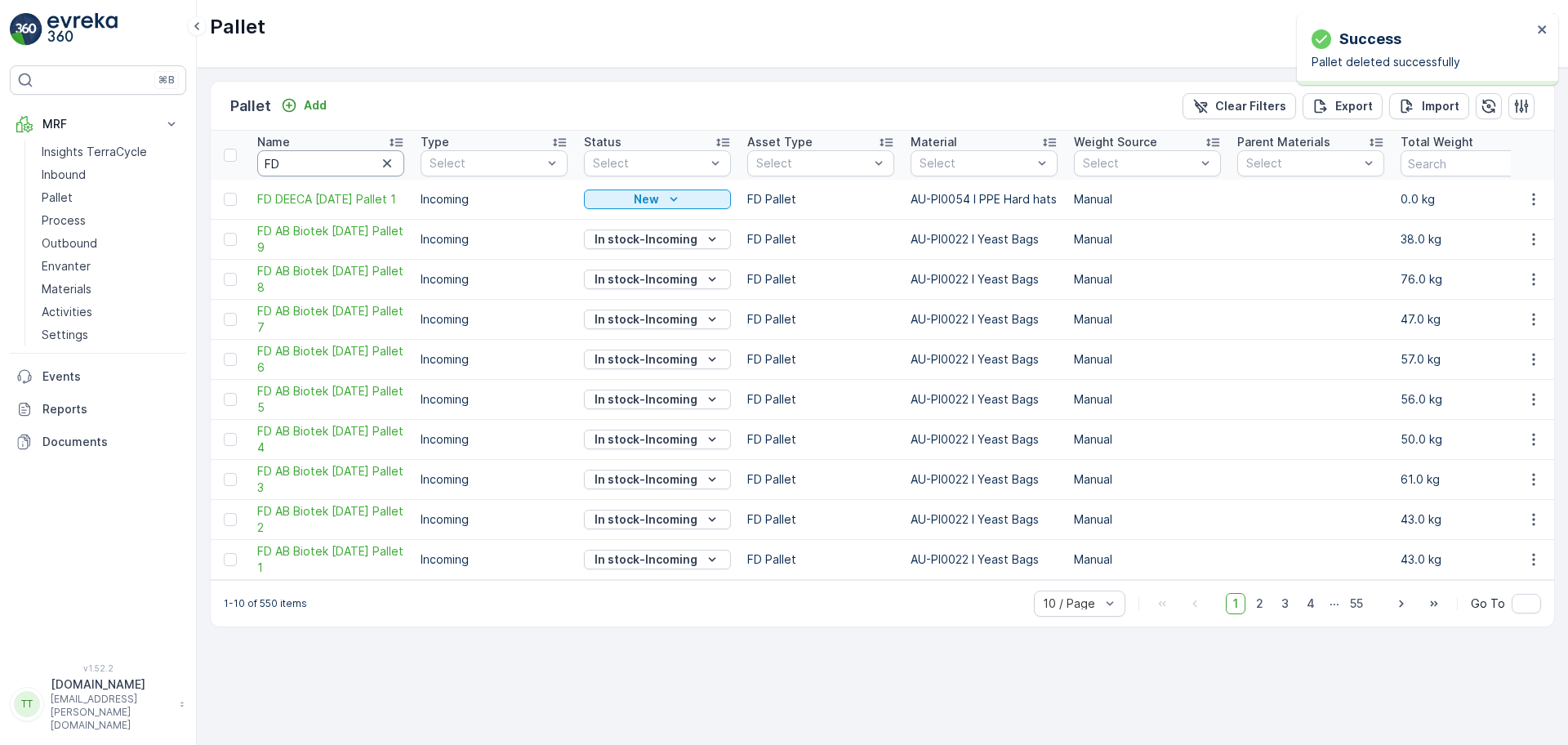
click at [316, 158] on input "FD" at bounding box center [330, 164] width 147 height 26
click at [1538, 31] on icon "close" at bounding box center [1542, 29] width 11 height 13
click at [1437, 43] on div "Pallet TerraCycle-AU01-Prompt ( +11:00 )" at bounding box center [882, 34] width 1371 height 67
click at [1437, 38] on button "TerraCycle-AU01-Prompt ( +11:00 )" at bounding box center [1450, 27] width 208 height 28
type input "sen"
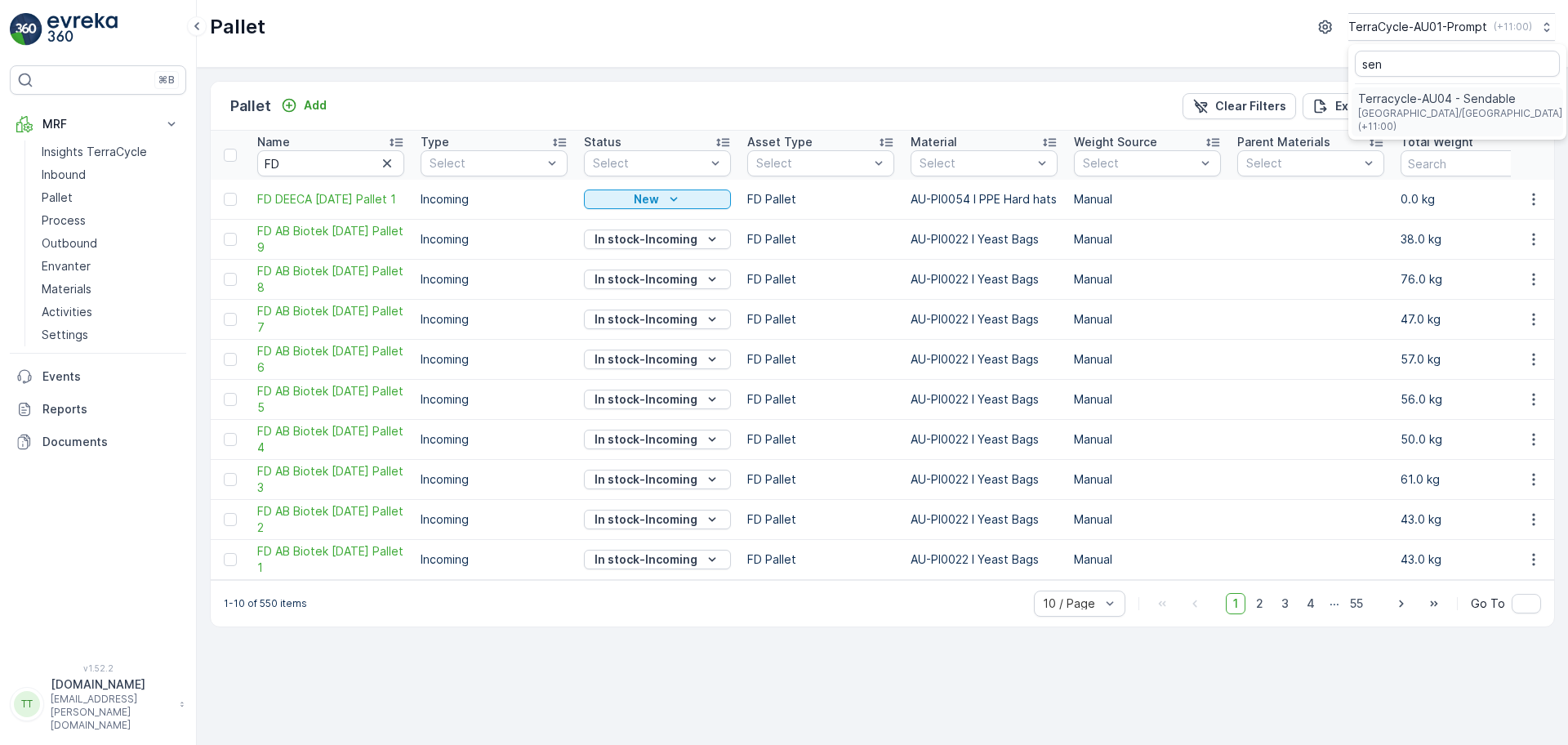
click at [1414, 100] on span "Terracycle-AU04 - Sendable" at bounding box center [1461, 99] width 207 height 16
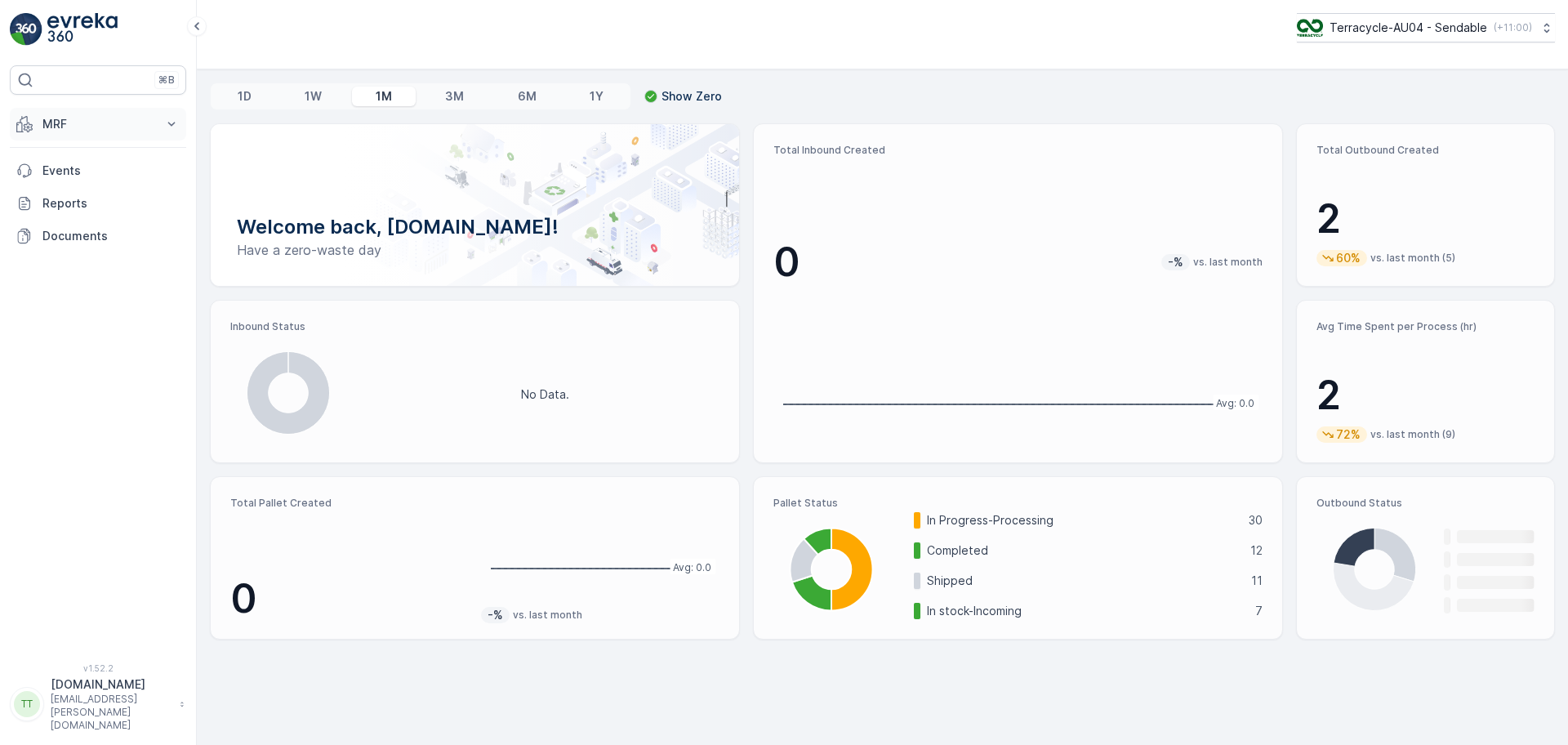
click at [75, 129] on p "MRF" at bounding box center [98, 124] width 111 height 16
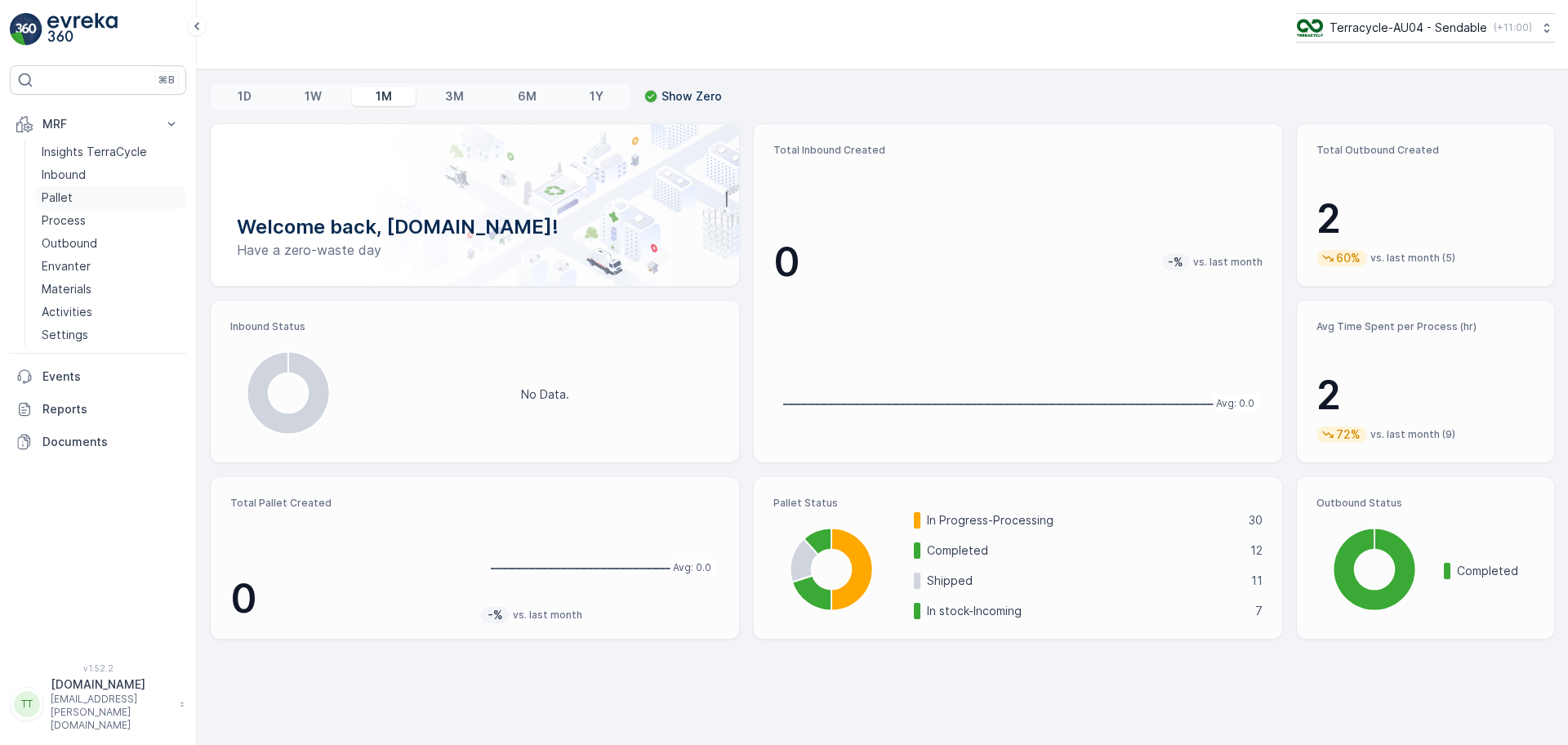
click at [75, 200] on link "Pallet" at bounding box center [111, 197] width 151 height 22
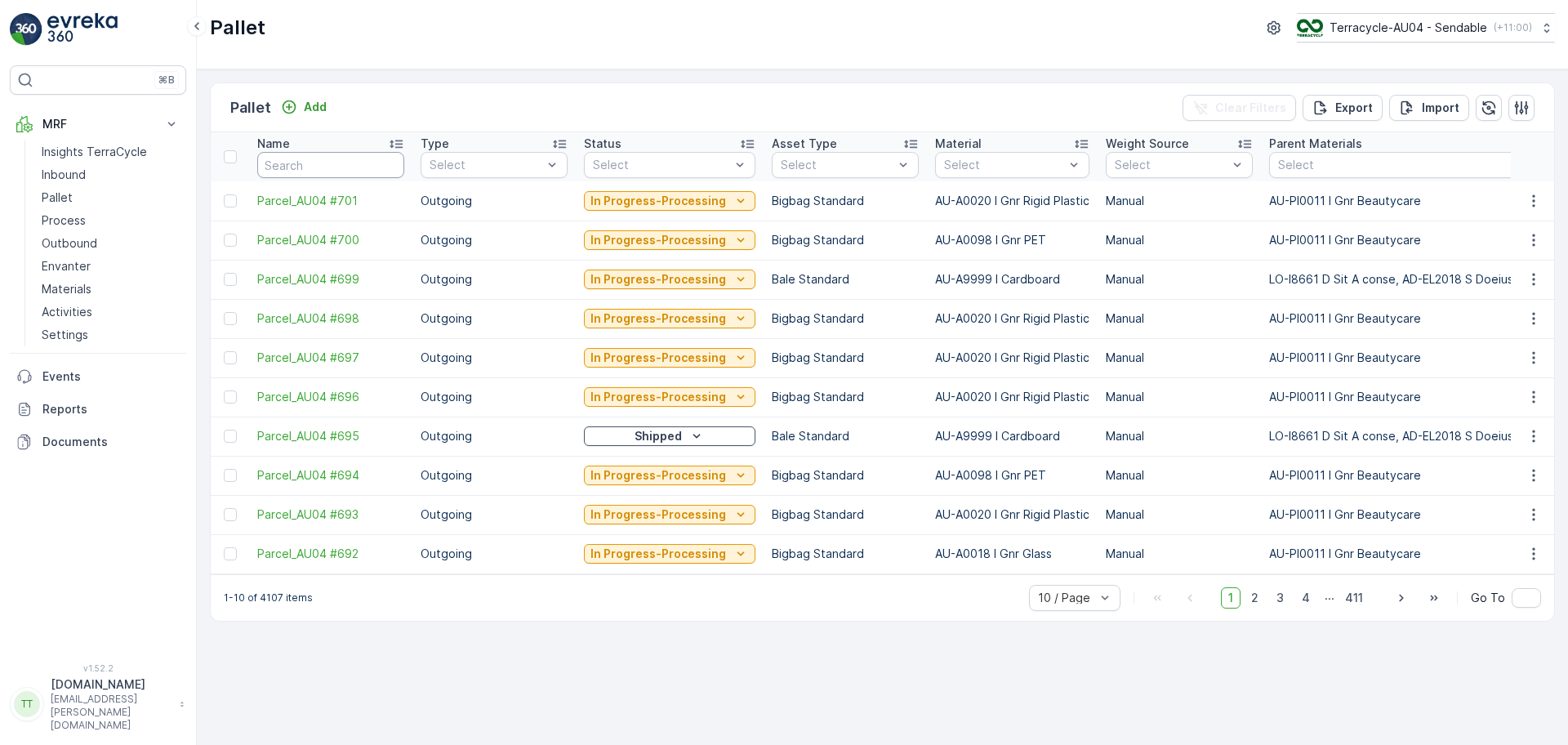
click at [298, 165] on input "text" at bounding box center [330, 165] width 147 height 26
type input "FD"
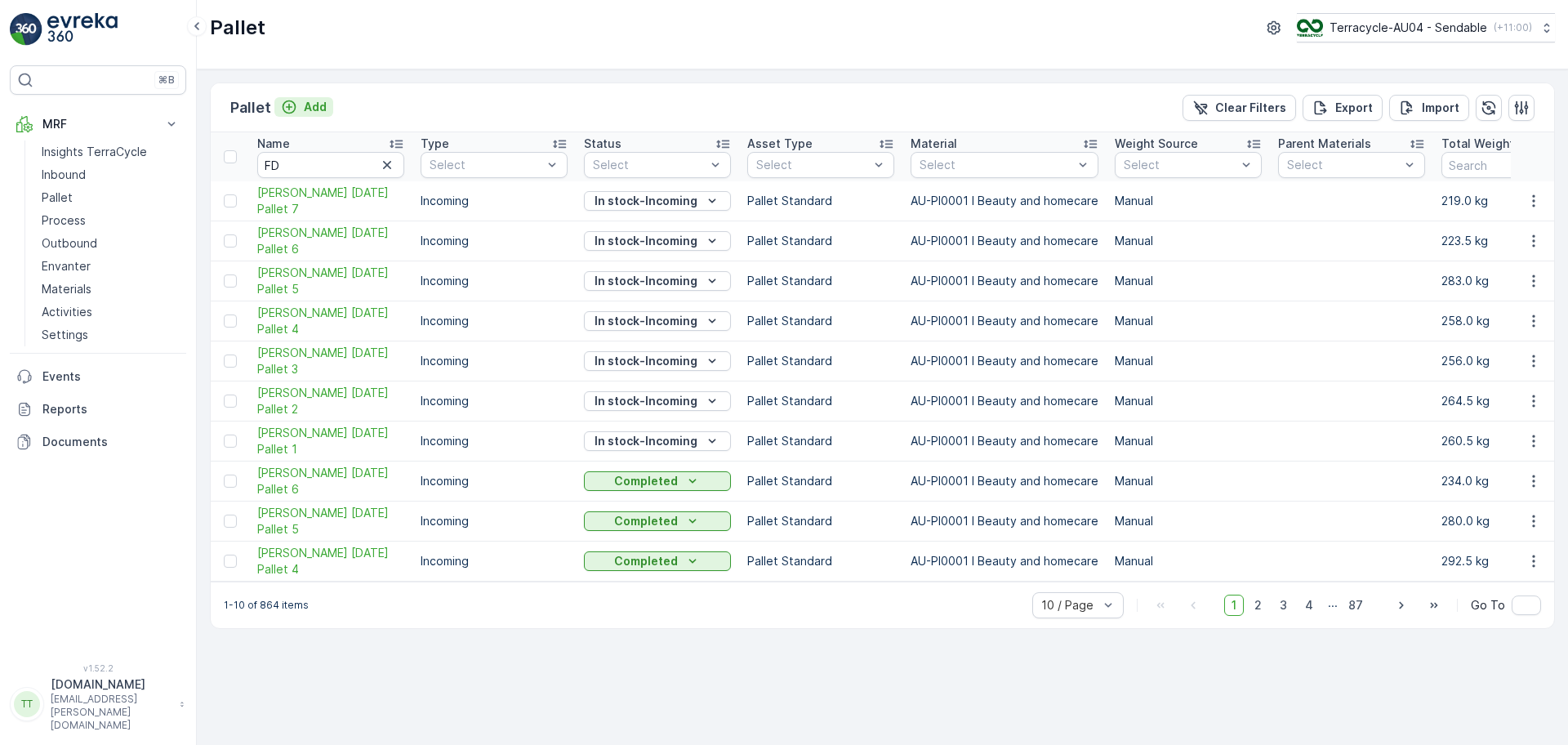
click at [314, 99] on p "Add" at bounding box center [315, 106] width 22 height 16
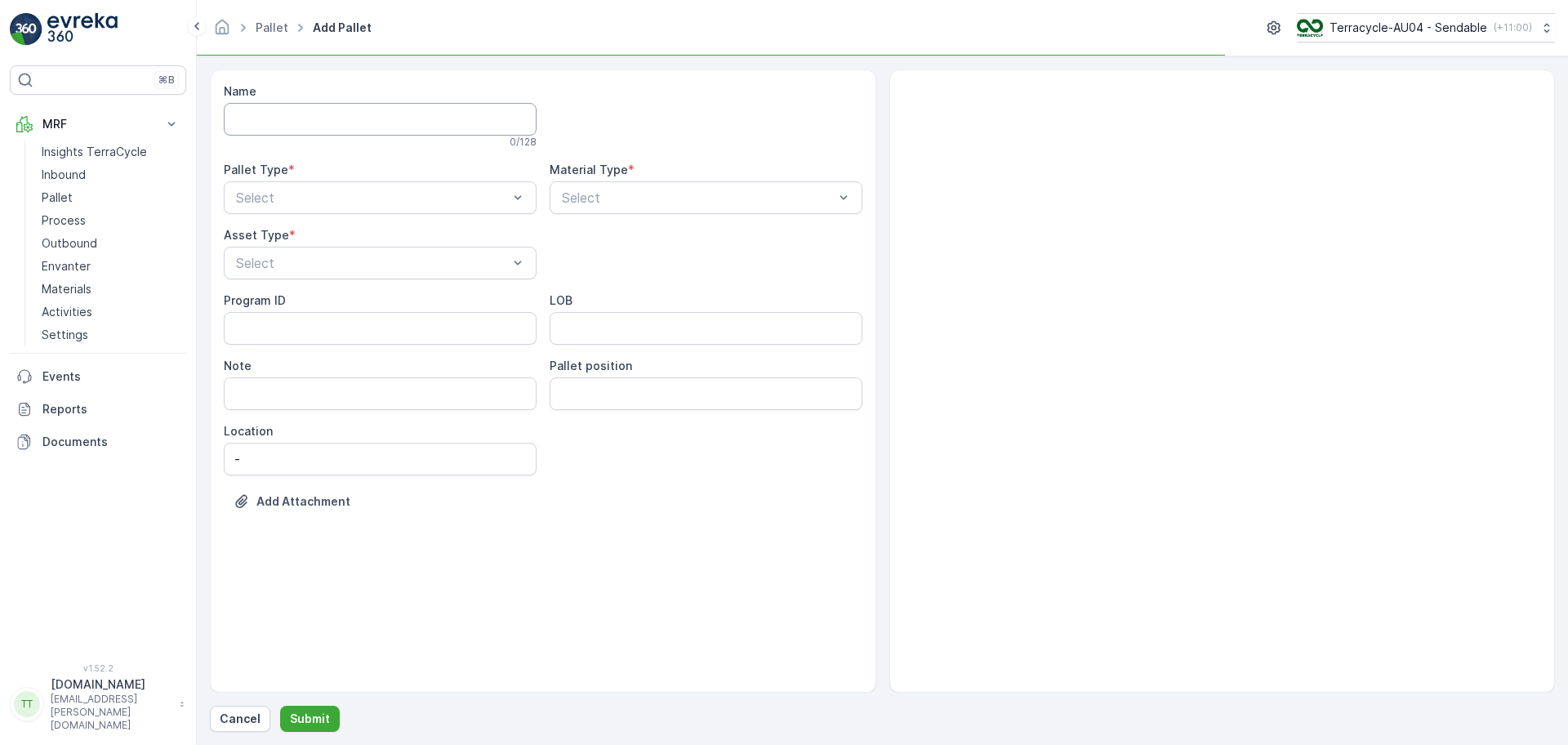
click at [304, 120] on input "Name" at bounding box center [381, 119] width 313 height 33
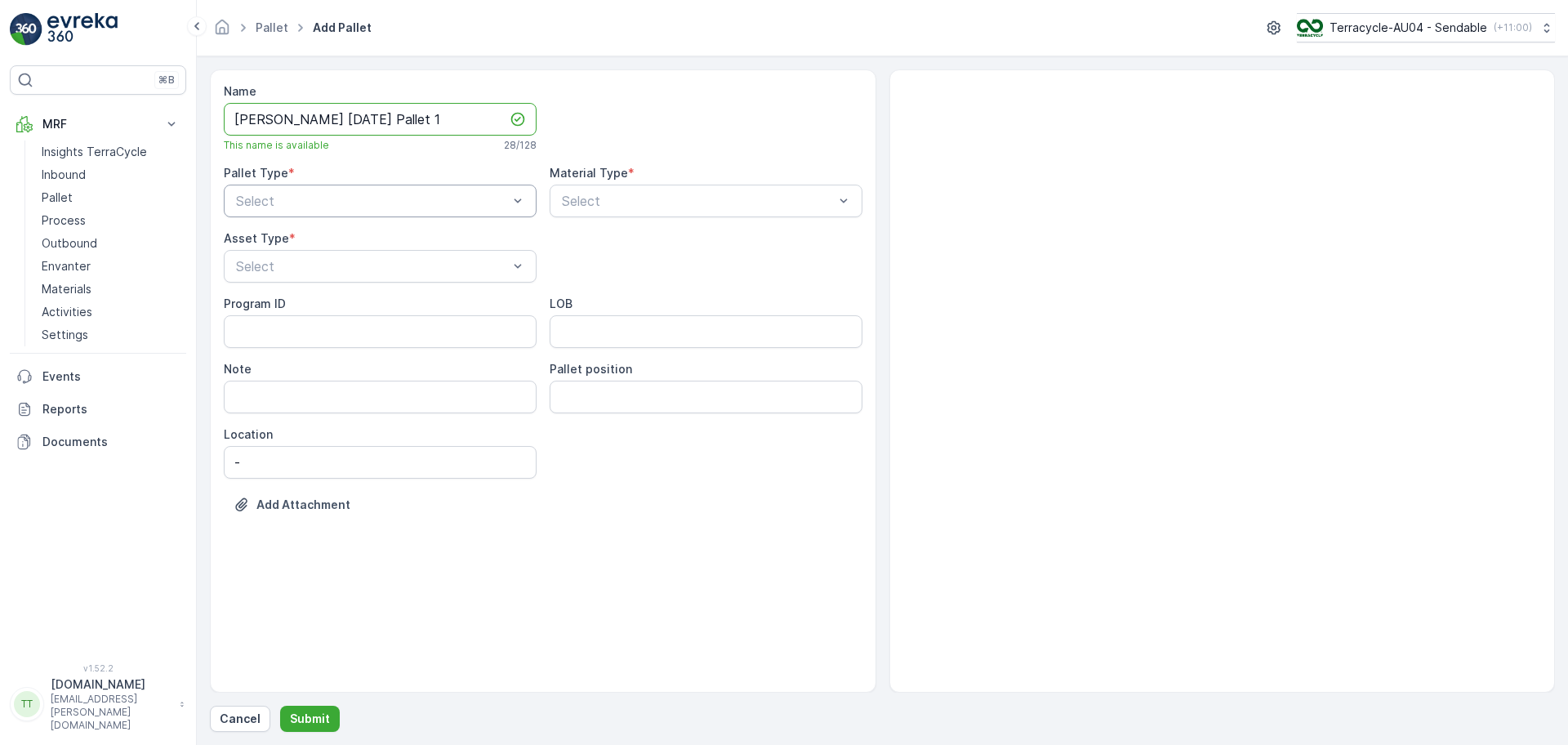
type input "FD Mecca 15/10/2025 Pallet 1"
click at [314, 243] on div "Incoming" at bounding box center [380, 241] width 293 height 15
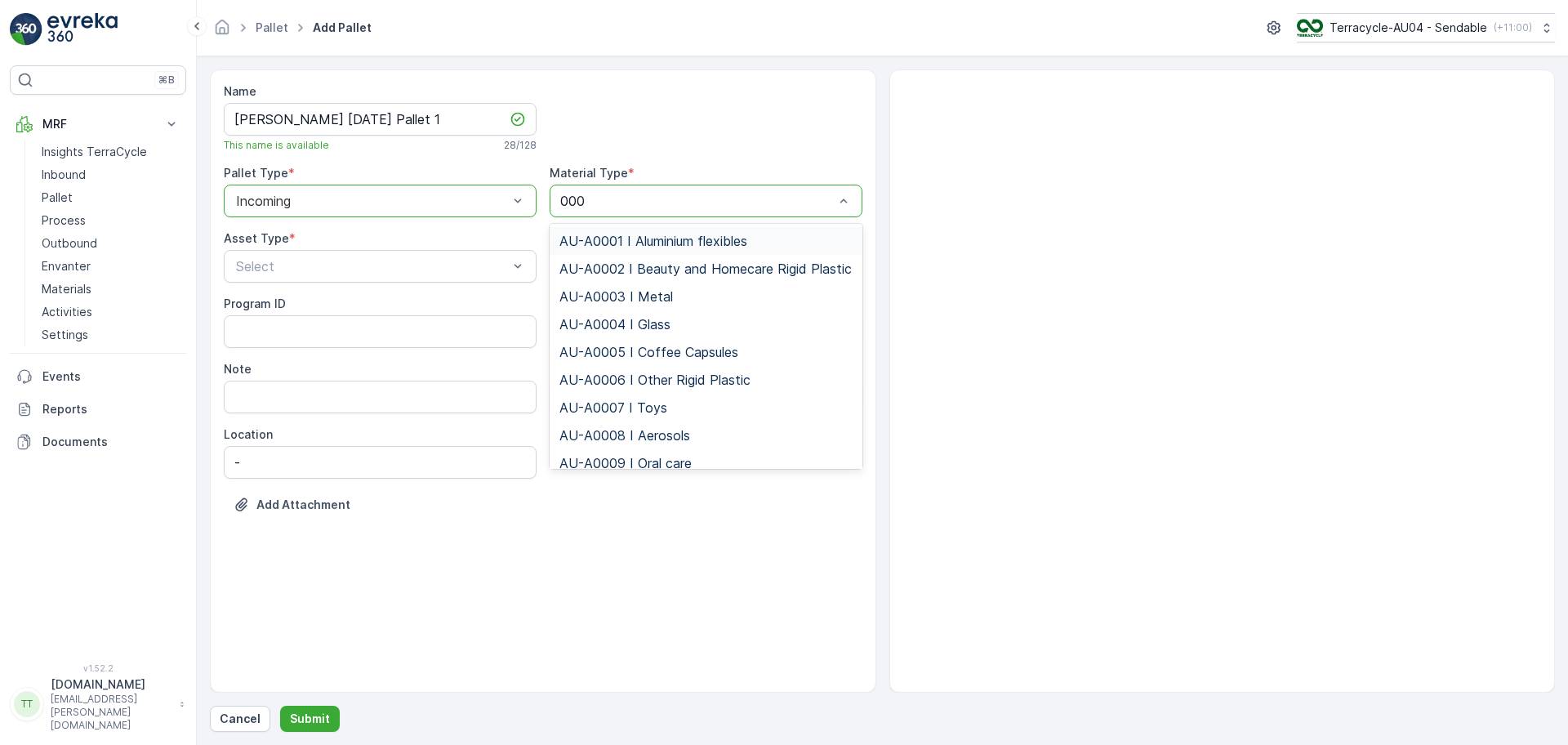
type input "0001"
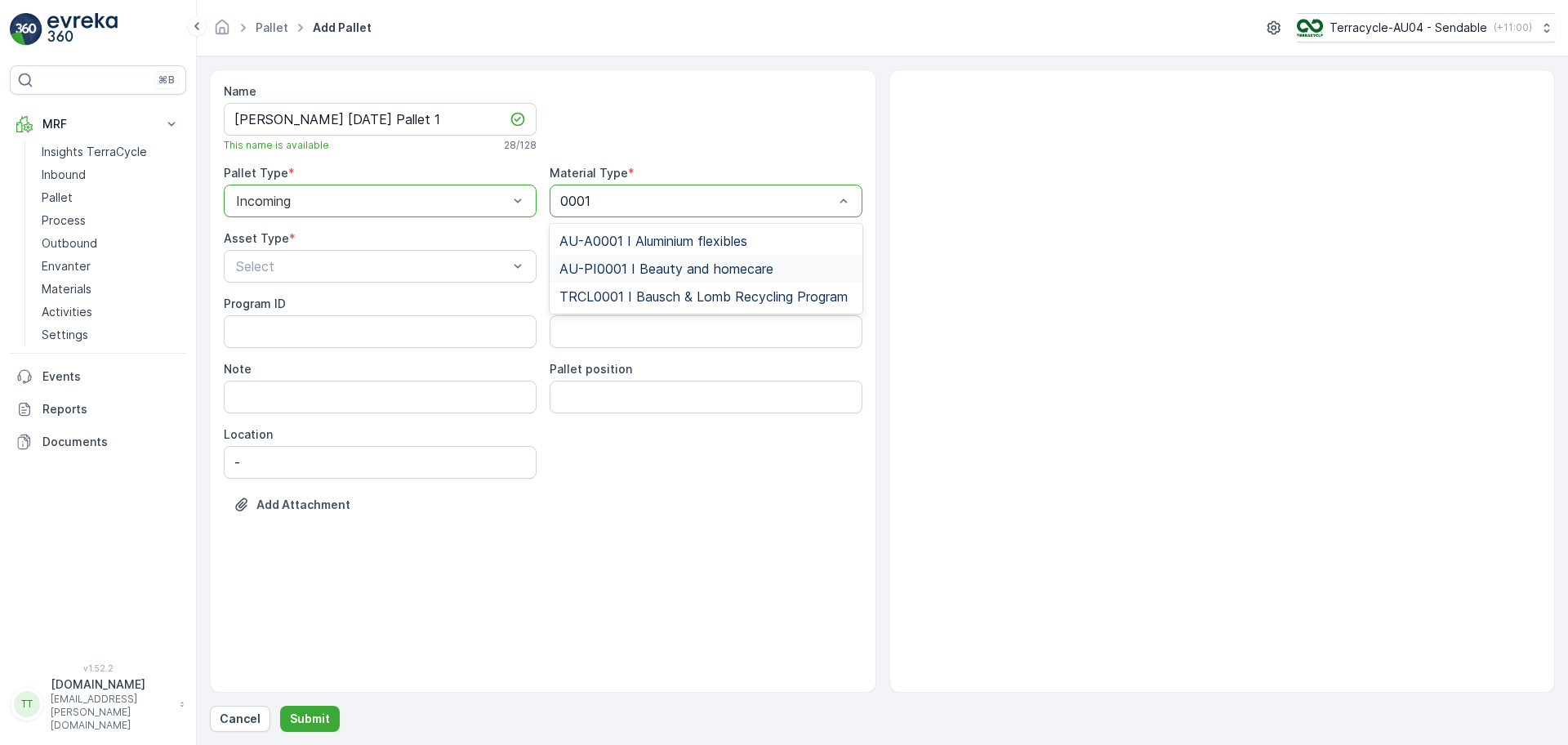
click at [654, 279] on div "AU-PI0001 I Beauty and homecare" at bounding box center [706, 269] width 313 height 28
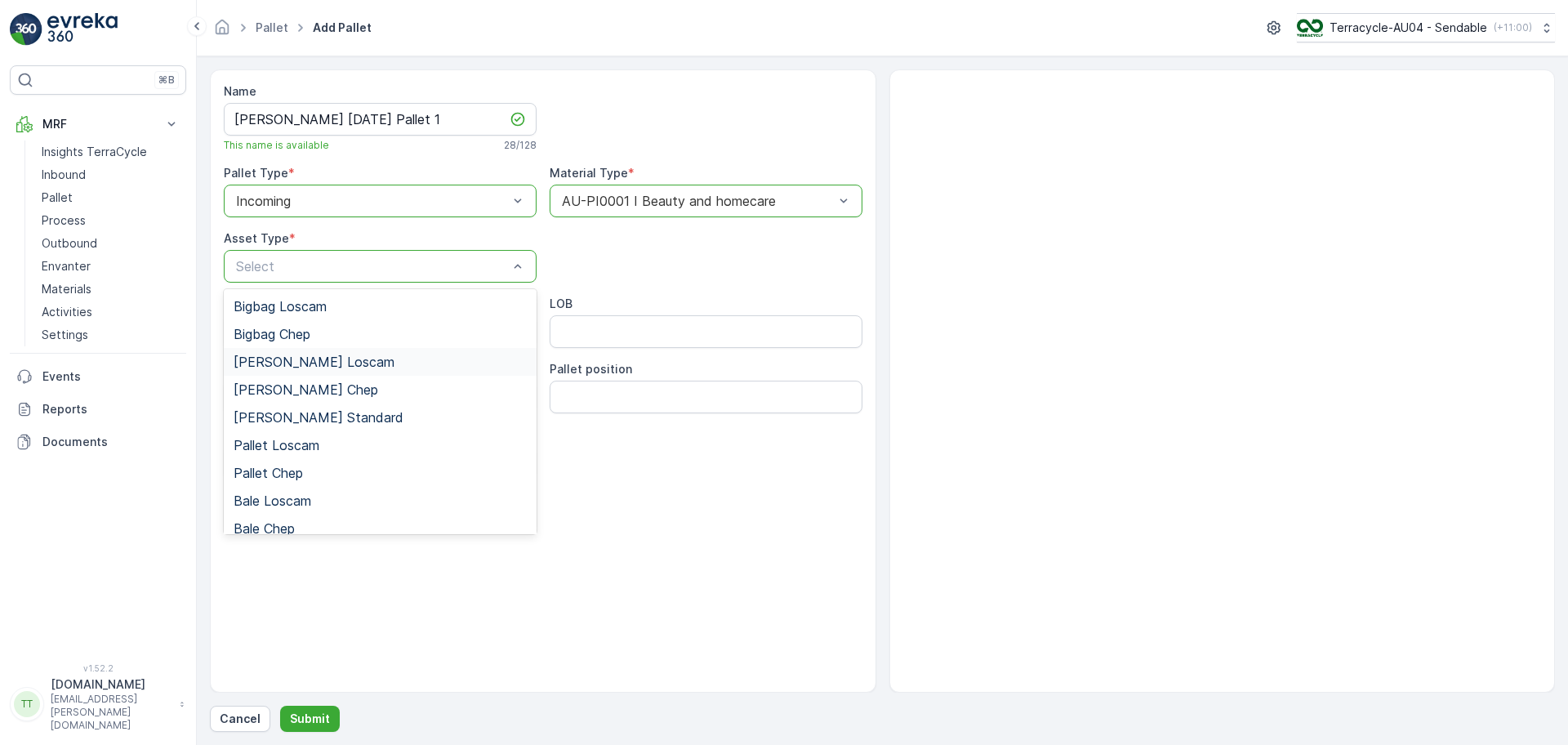
scroll to position [151, 0]
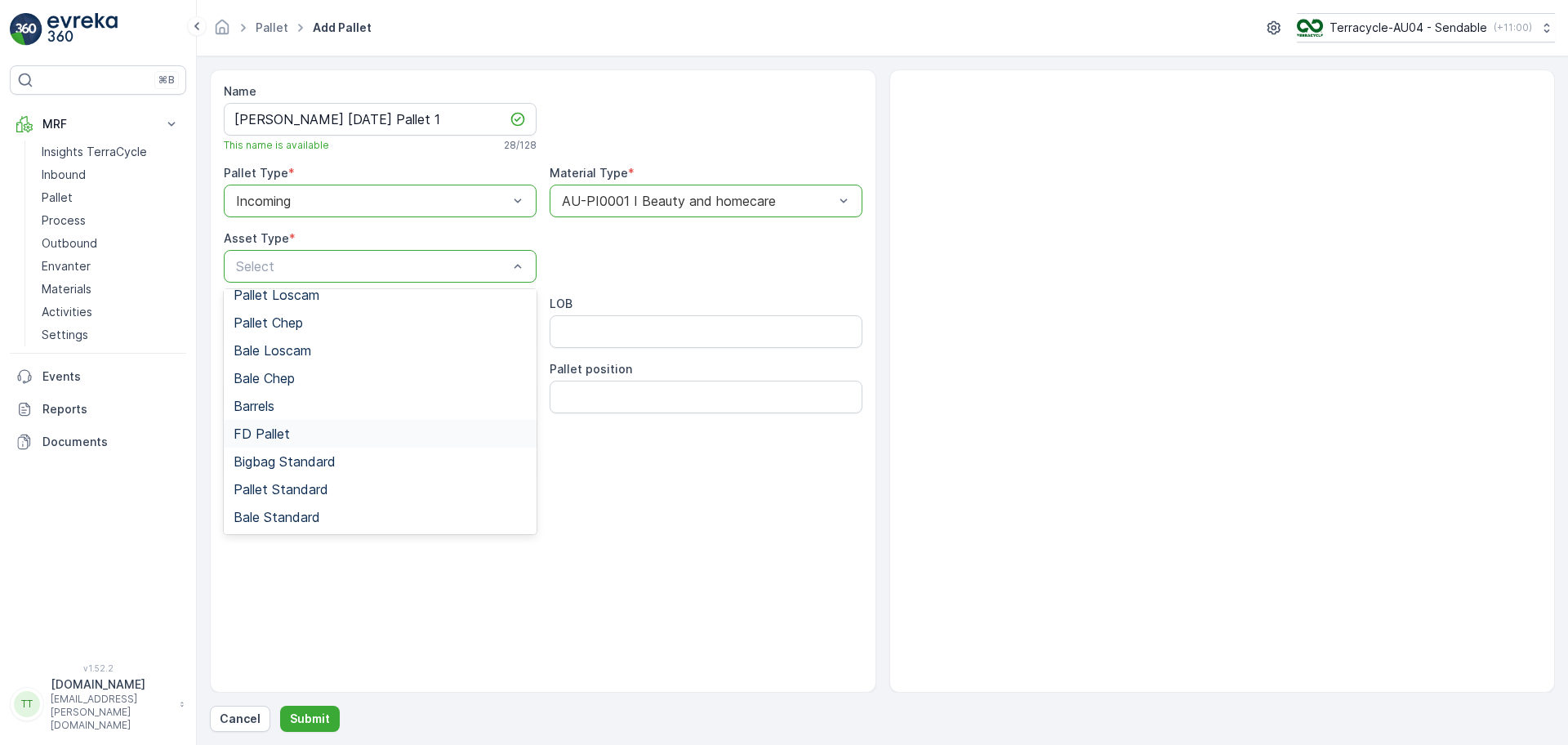
click at [298, 431] on div "FD Pallet" at bounding box center [380, 434] width 293 height 15
click at [321, 313] on div "Program ID" at bounding box center [381, 322] width 313 height 52
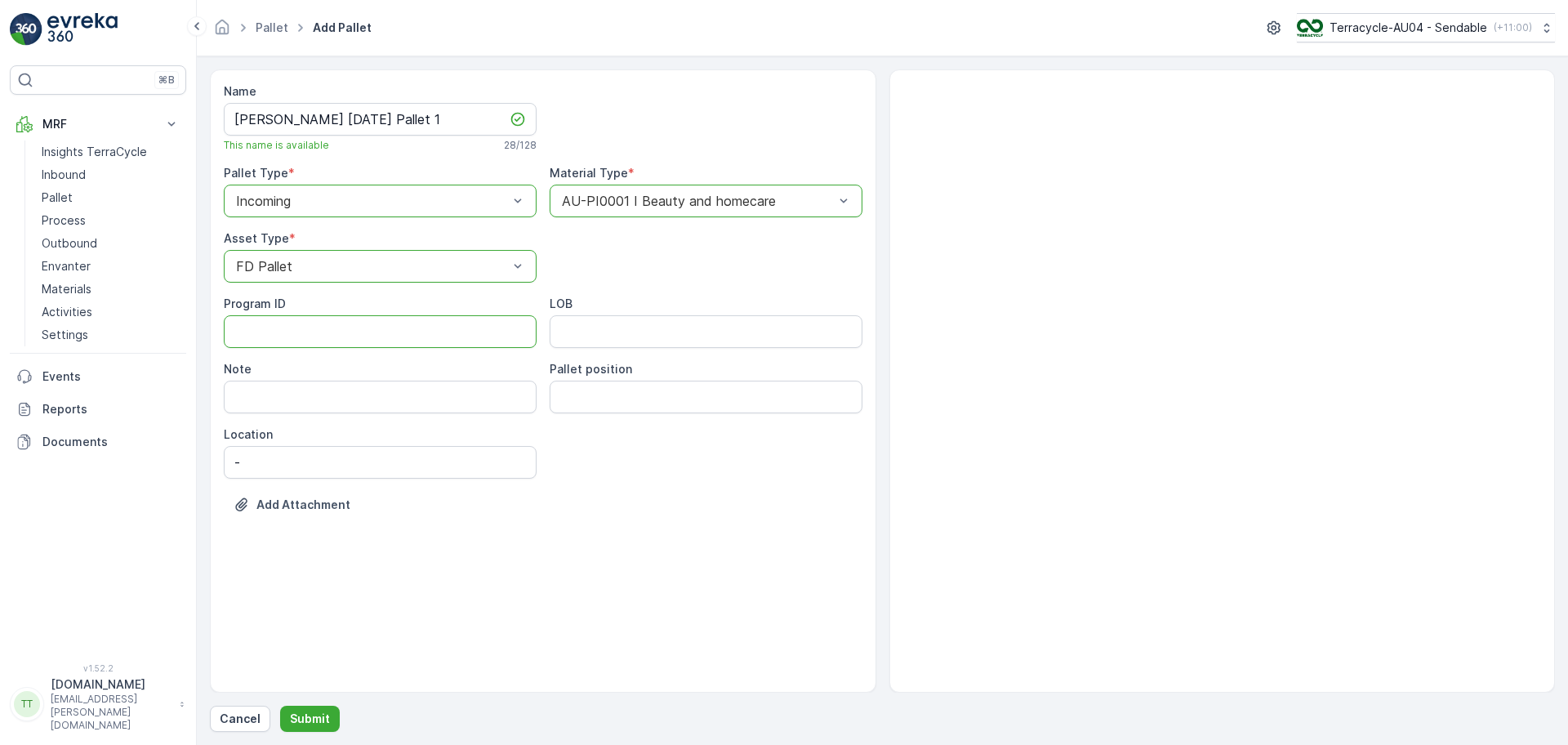
click at [316, 322] on ID "Program ID" at bounding box center [381, 331] width 313 height 33
type ID "1252"
click at [606, 346] on input "LOB" at bounding box center [706, 331] width 313 height 33
type input "FD"
click at [582, 584] on div "Name FD Mecca 15/10/2025 Pallet 1 This name is available 28 / 128 Pallet Type *…" at bounding box center [543, 381] width 667 height 623
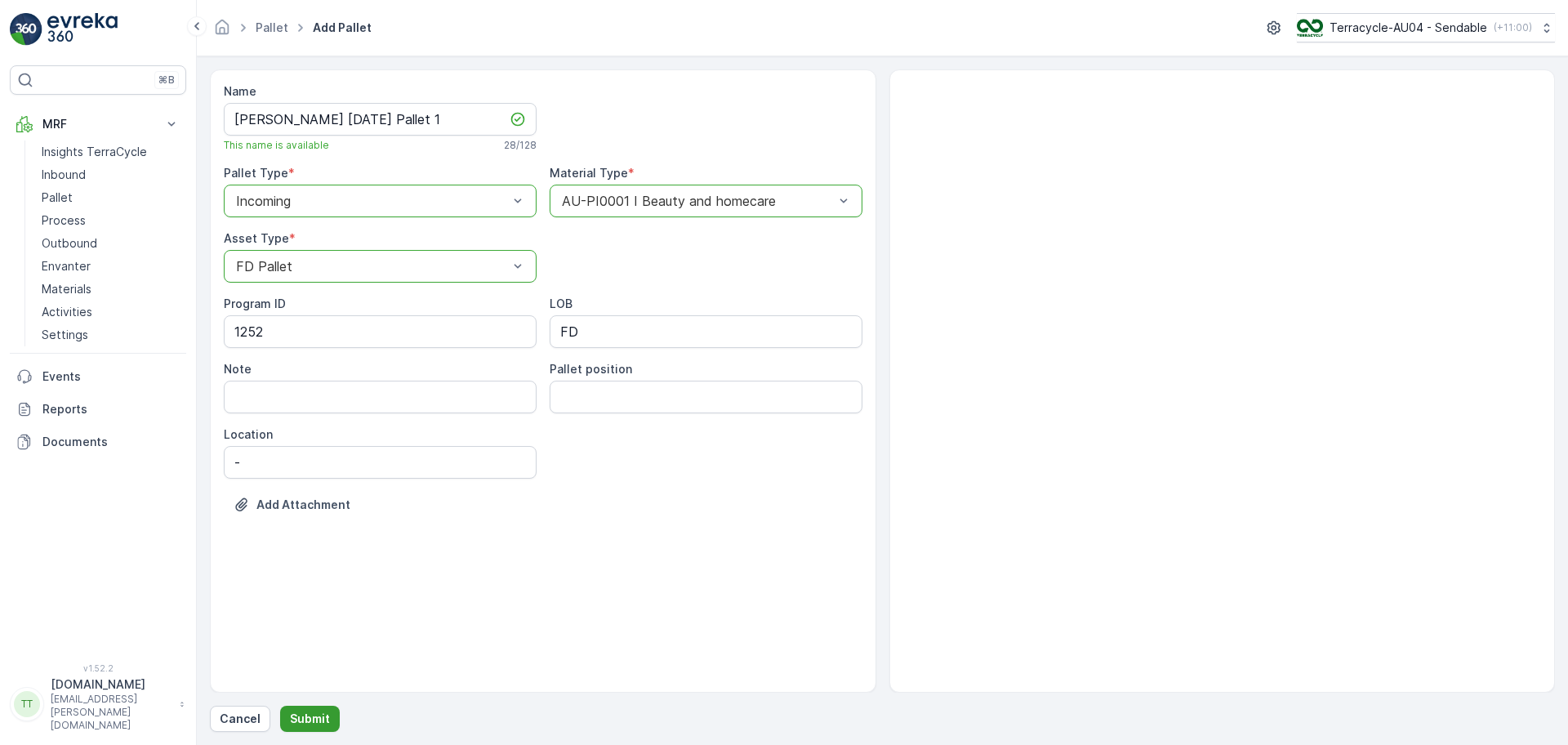
click at [300, 711] on p "Submit" at bounding box center [310, 719] width 40 height 16
